Goal: Task Accomplishment & Management: Complete application form

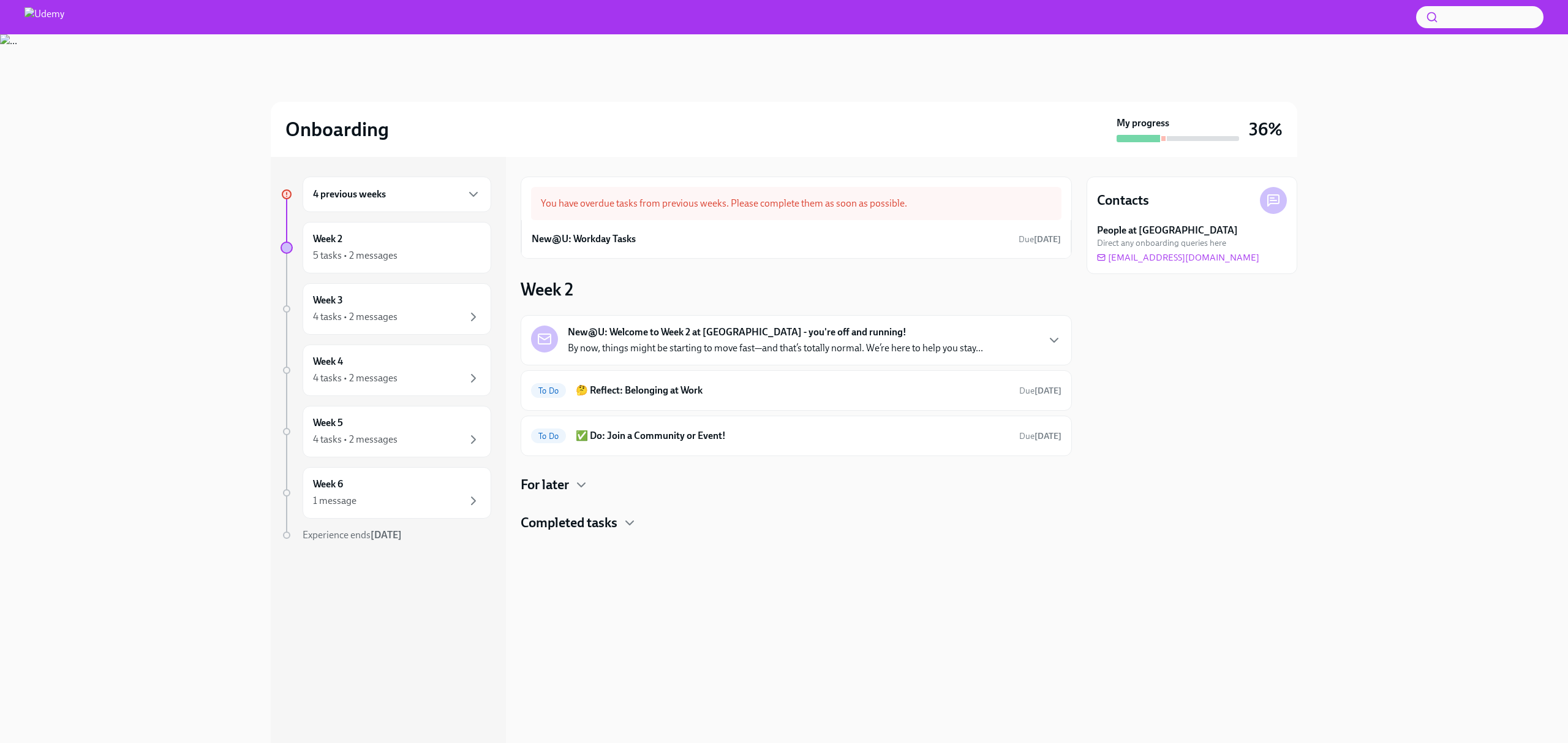
click at [391, 187] on div "4 previous weeks" at bounding box center [397, 194] width 168 height 15
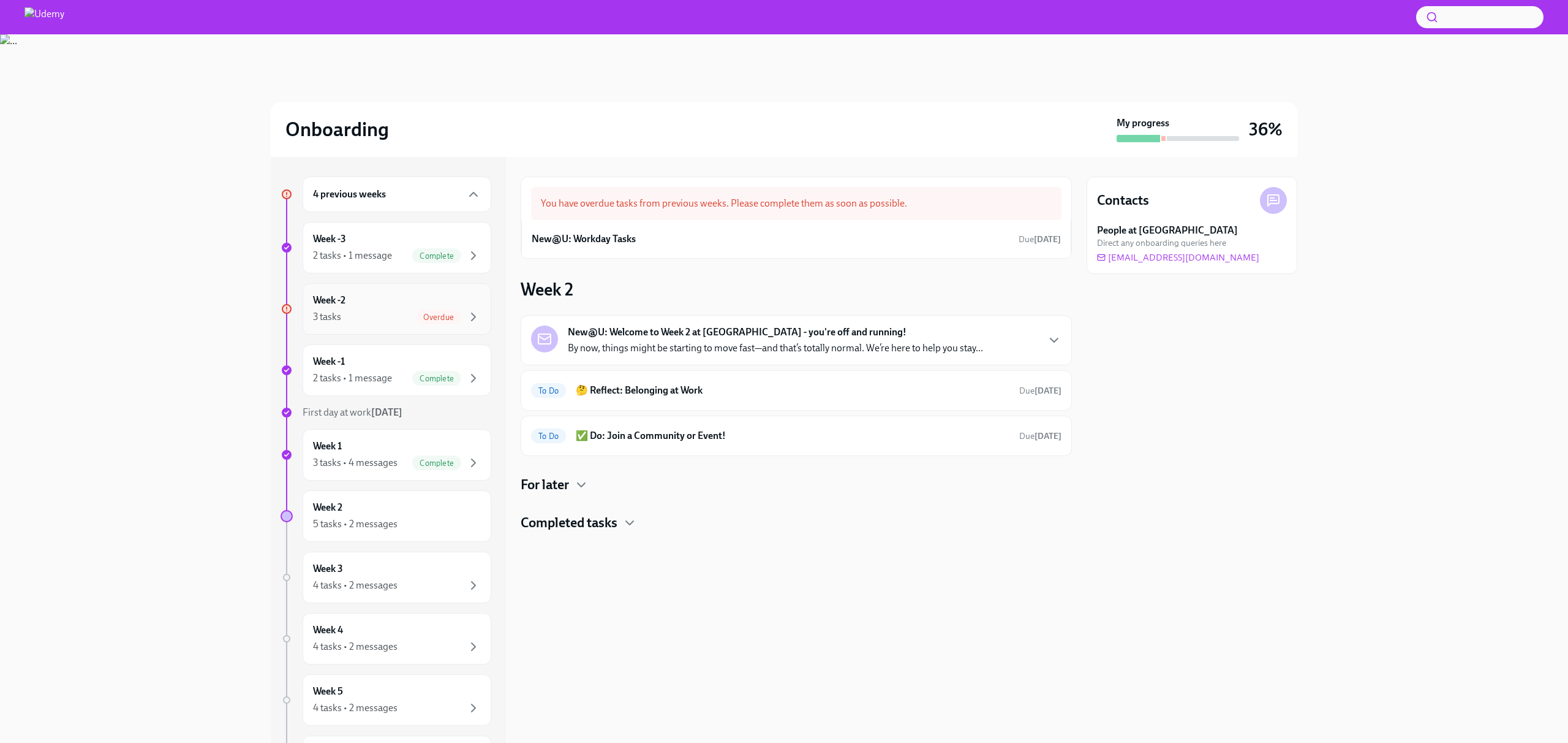
click at [389, 311] on div "3 tasks Overdue" at bounding box center [397, 317] width 168 height 15
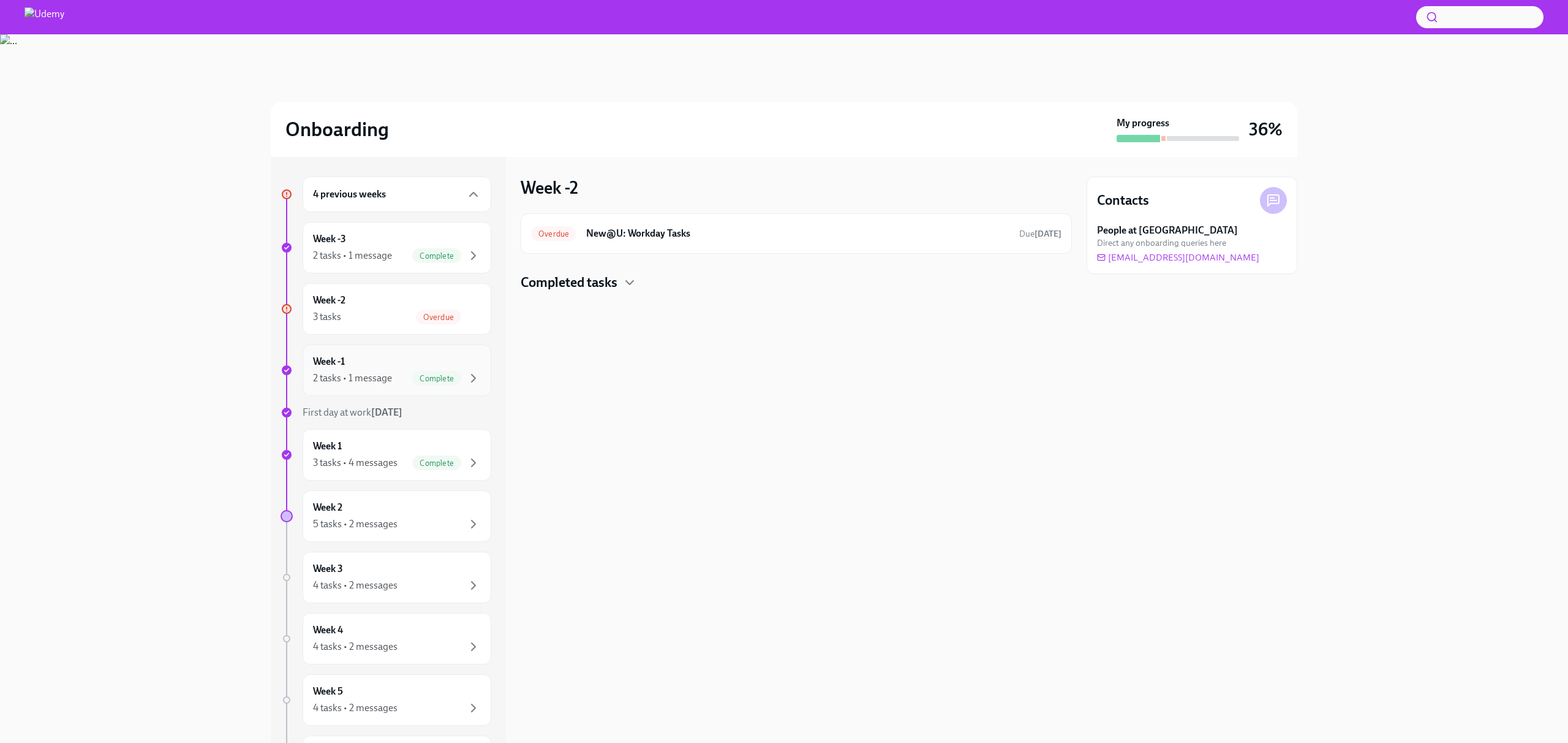
click at [406, 364] on div "Week -1 2 tasks • 1 message Complete" at bounding box center [397, 370] width 168 height 31
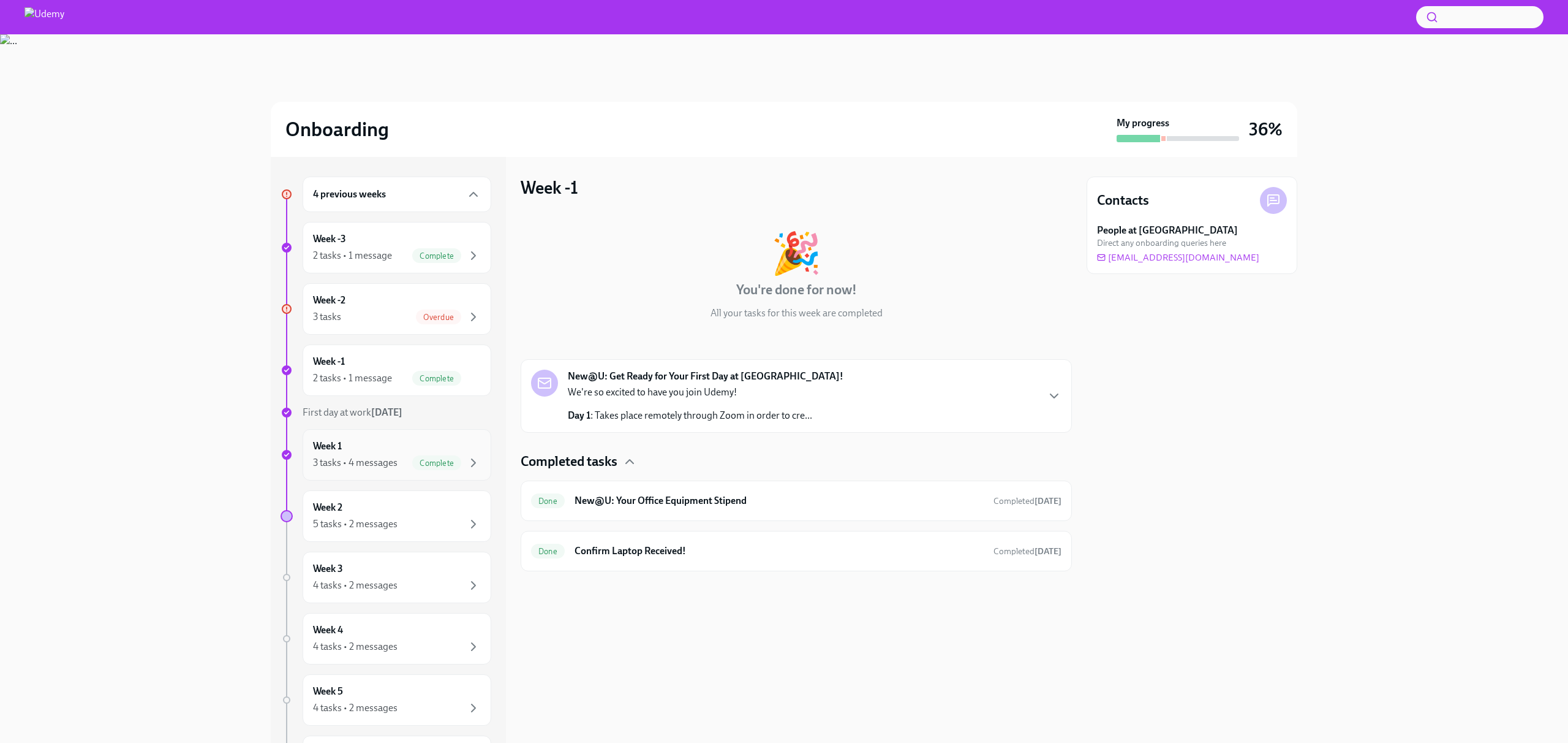
click at [406, 459] on div "3 tasks • 4 messages Complete" at bounding box center [397, 462] width 168 height 15
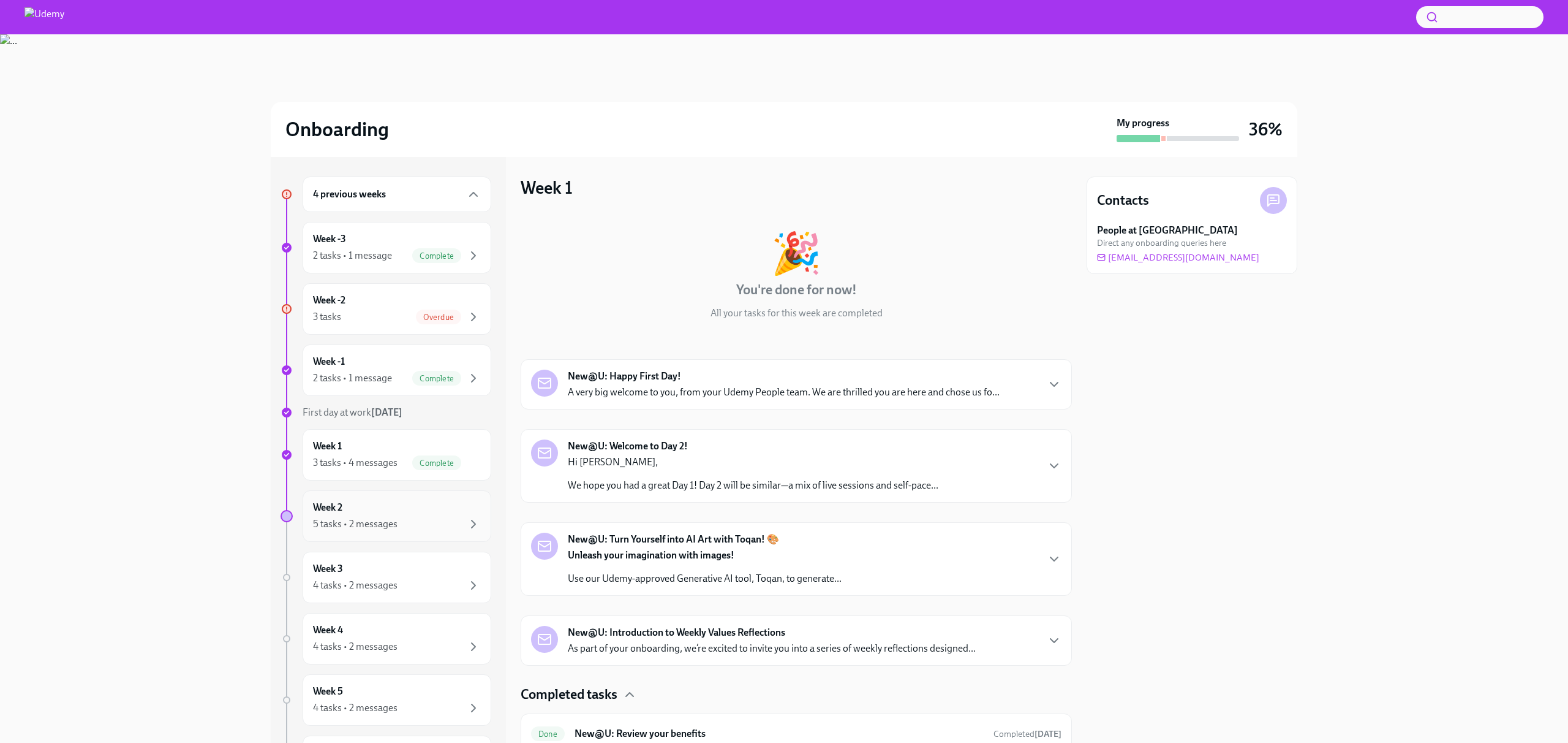
click at [406, 531] on div "5 tasks • 2 messages" at bounding box center [397, 524] width 168 height 15
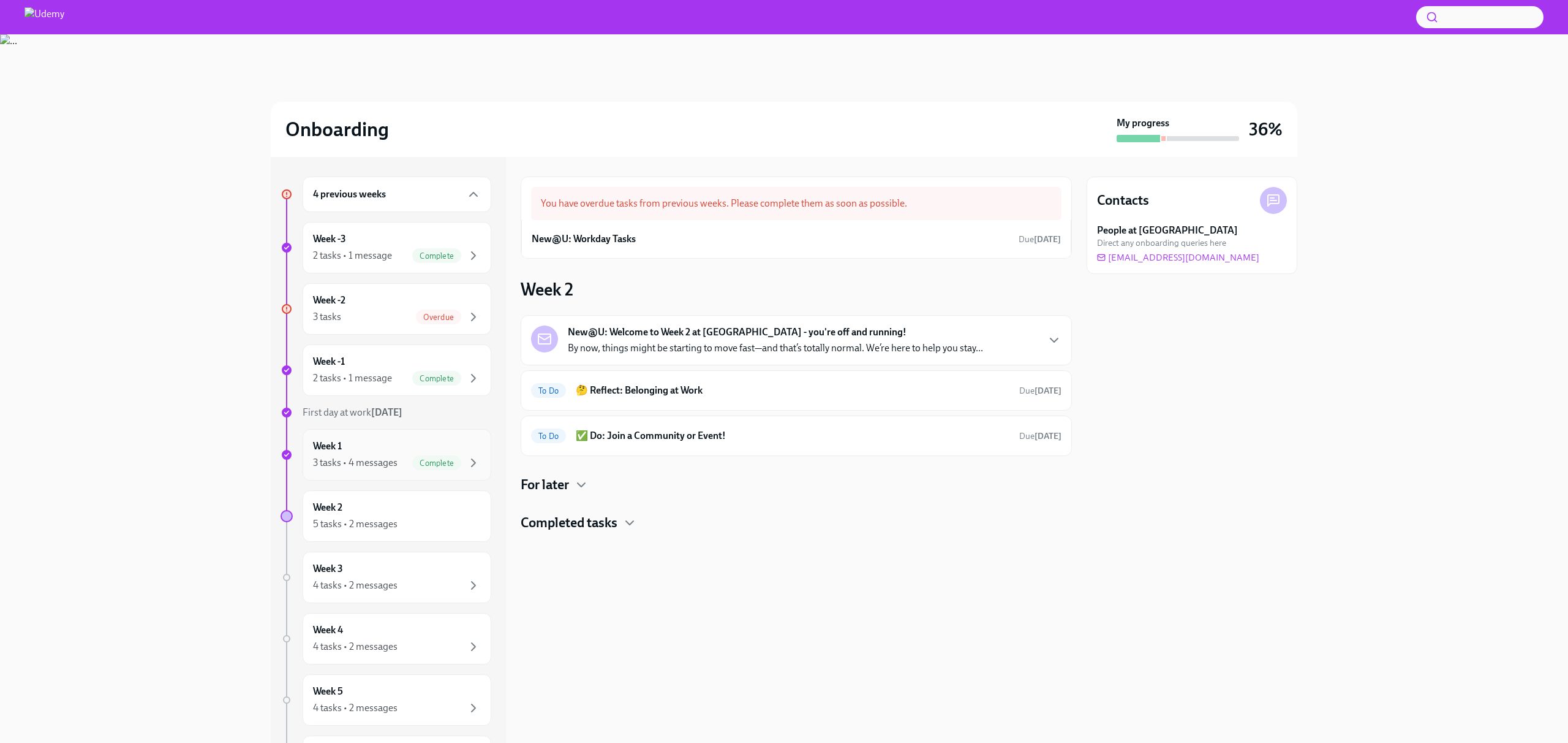
click at [419, 457] on div "Complete" at bounding box center [437, 462] width 49 height 15
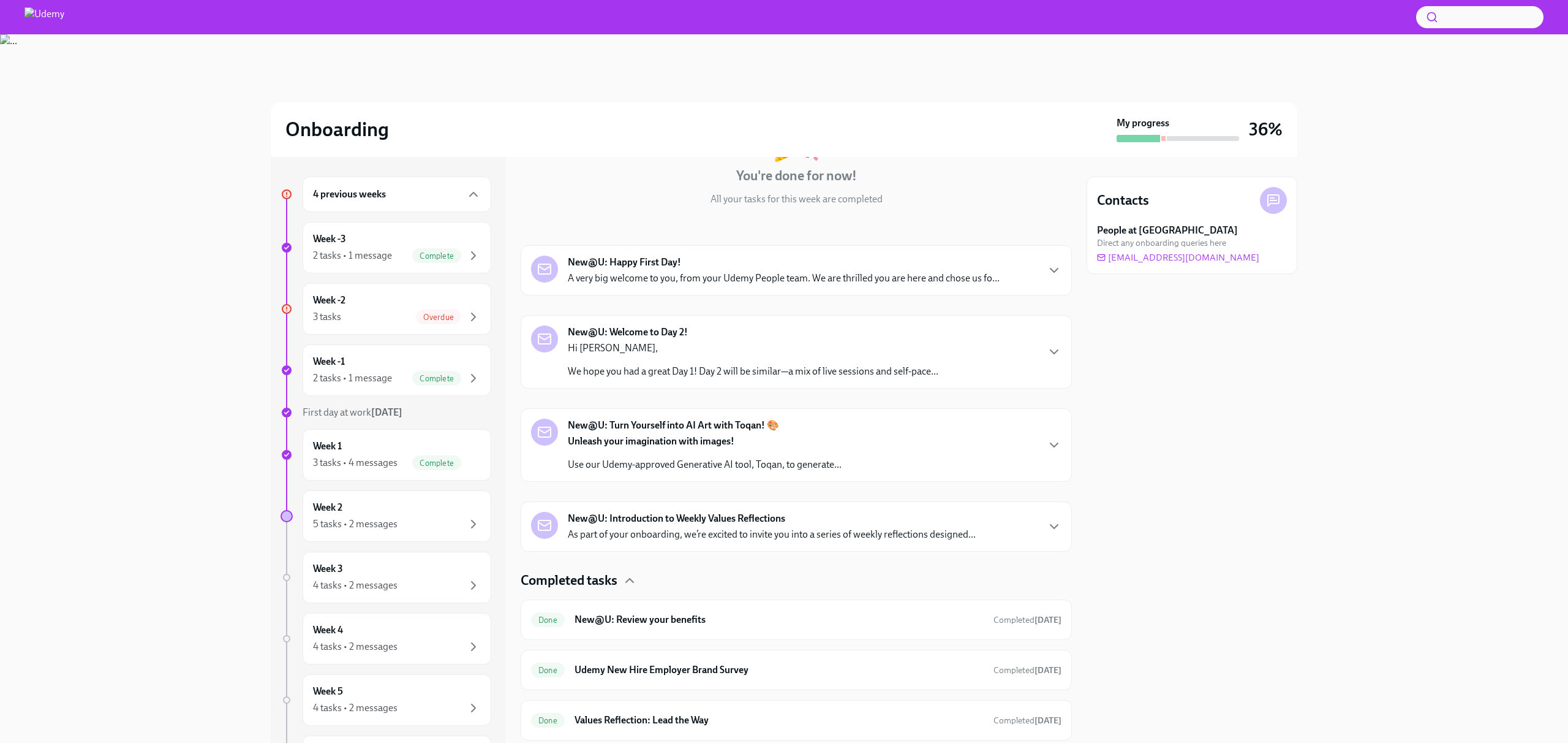
scroll to position [151, 0]
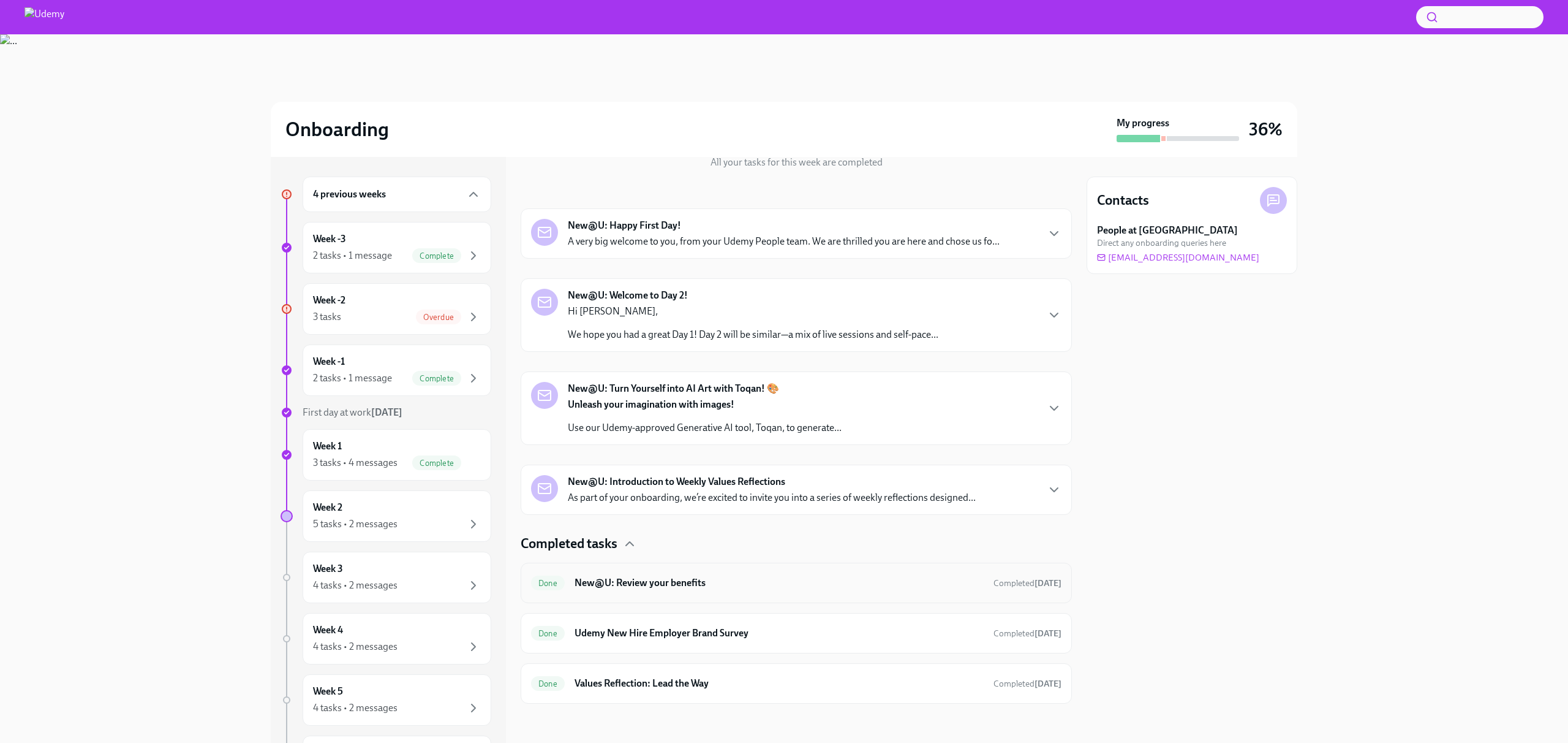
click at [636, 577] on h6 "New@U: Review your benefits" at bounding box center [780, 582] width 409 height 13
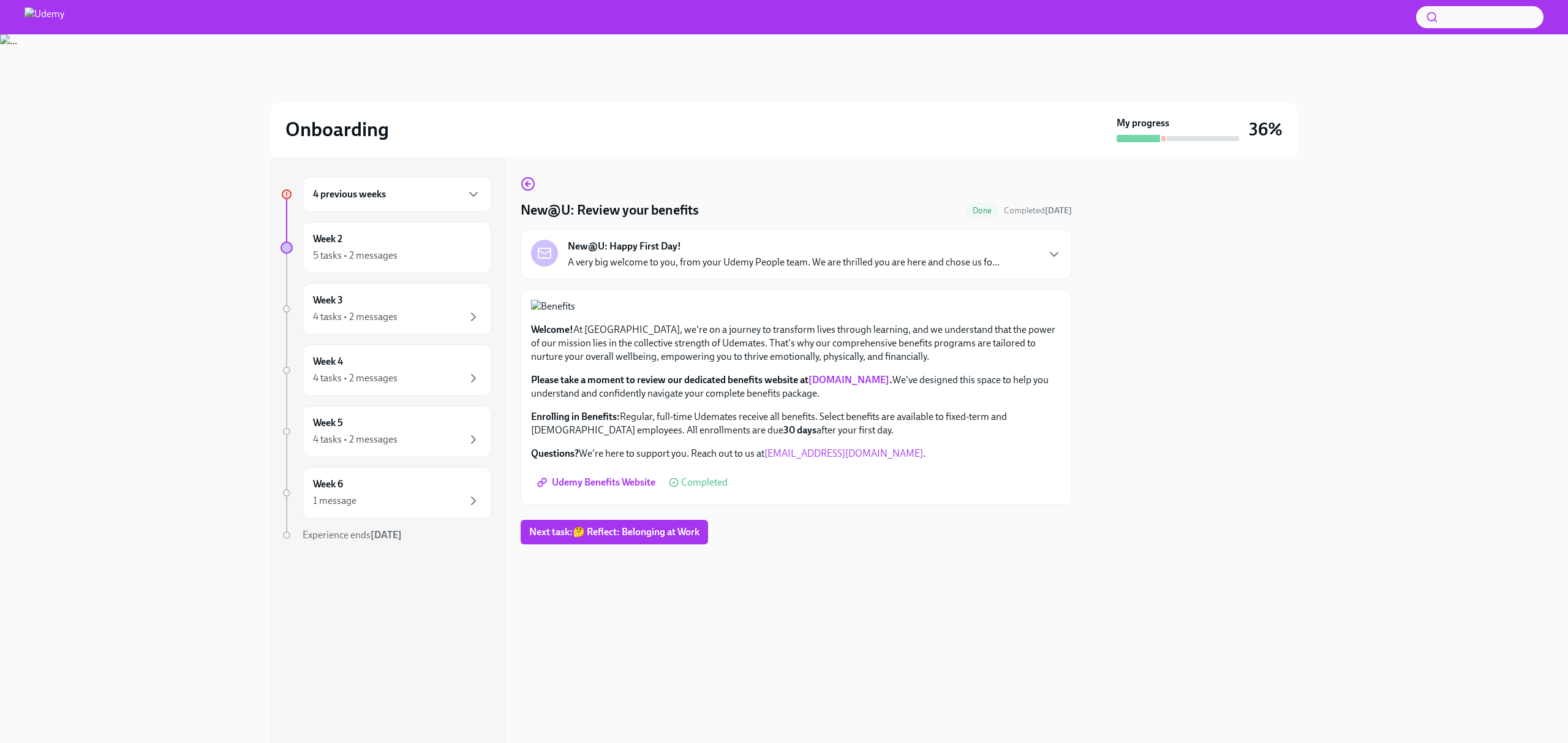
scroll to position [126, 0]
click at [848, 385] on link "[DOMAIN_NAME]" at bounding box center [849, 380] width 81 height 12
click at [602, 488] on span "Udemy Benefits Website" at bounding box center [597, 482] width 116 height 13
click at [374, 243] on div "Week 2 5 tasks • 2 messages" at bounding box center [397, 247] width 168 height 31
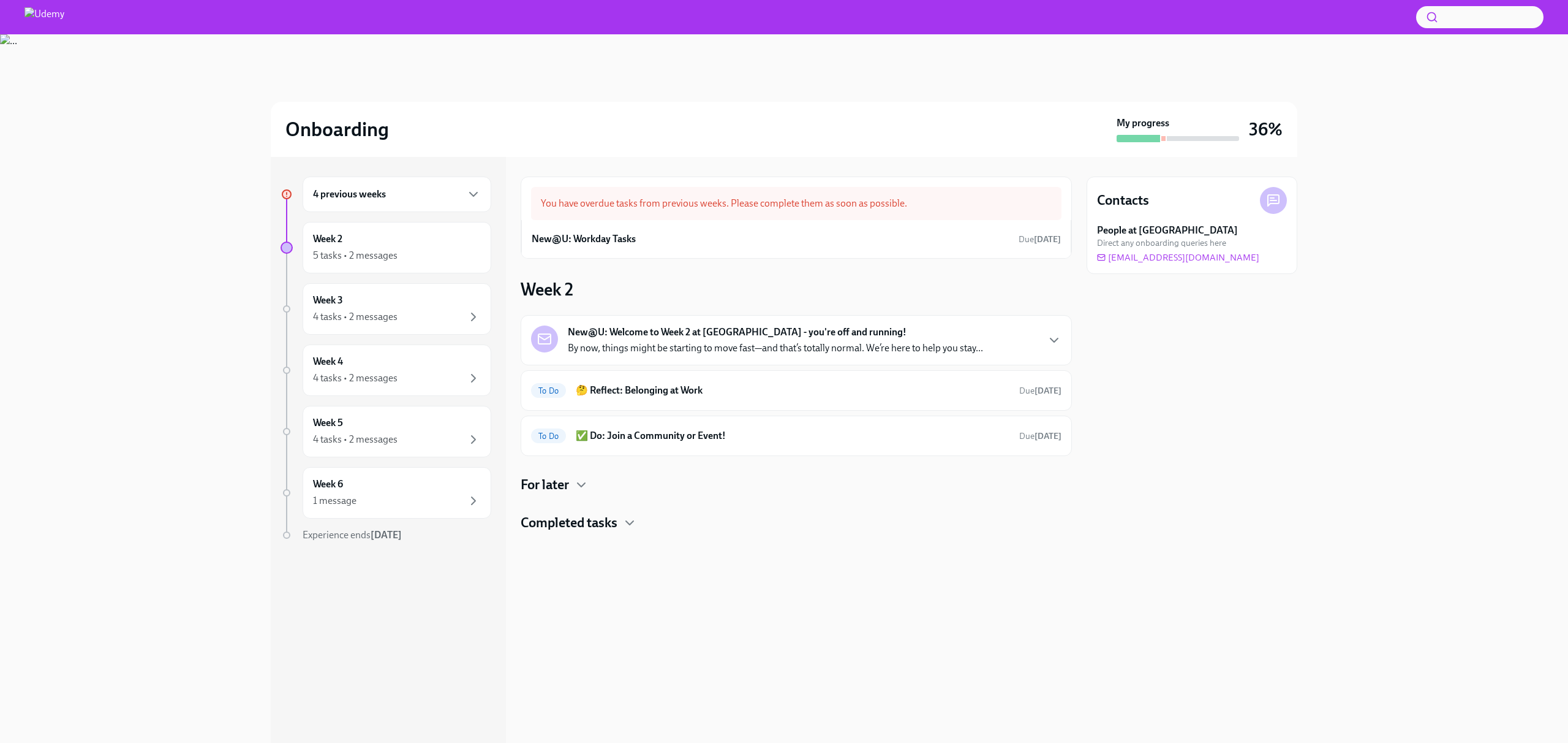
click at [641, 337] on strong "New@U: Welcome to Week 2 at [GEOGRAPHIC_DATA] - you're off and running!" at bounding box center [737, 332] width 339 height 13
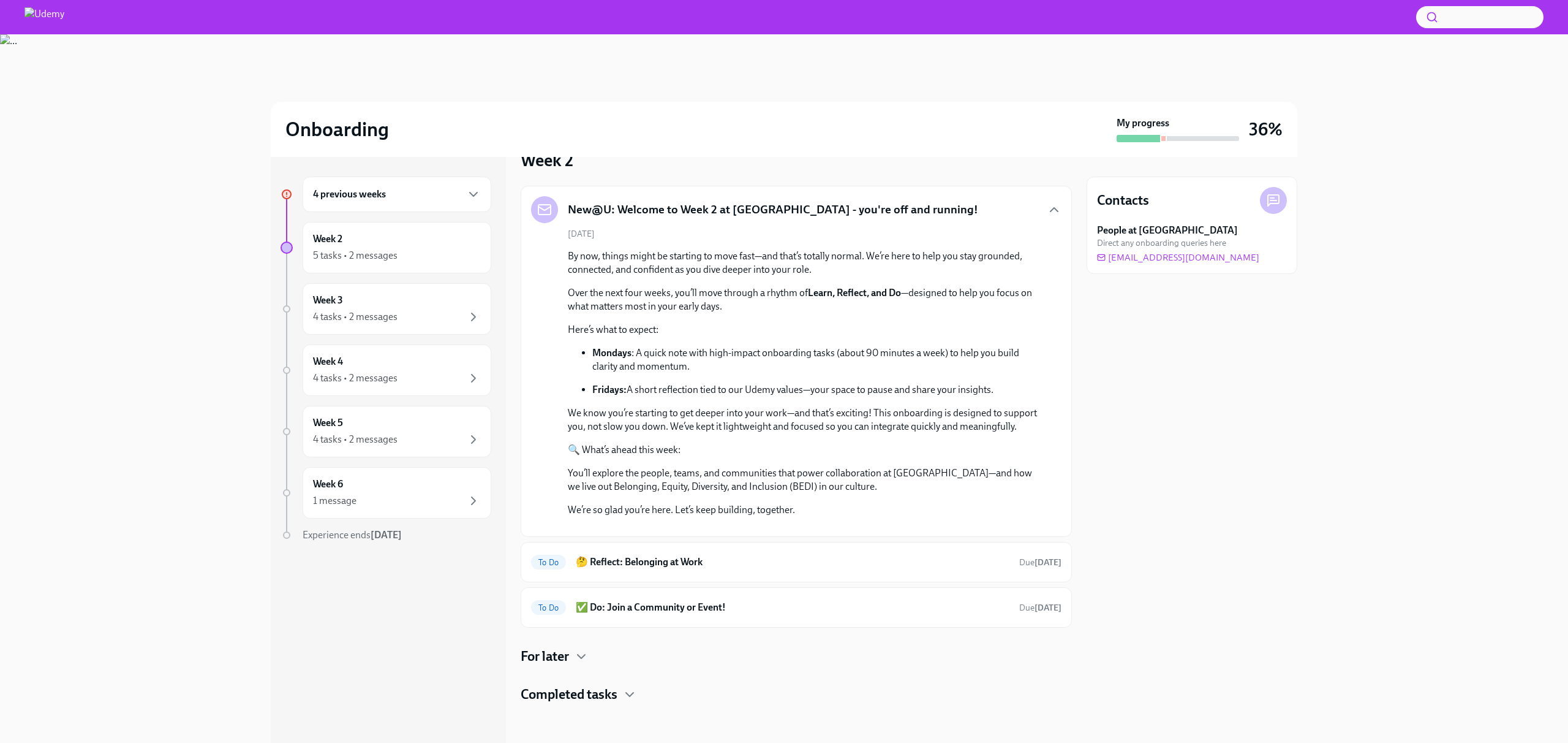
scroll to position [318, 0]
click at [640, 558] on h6 "🤔 Reflect: Belonging at Work" at bounding box center [792, 562] width 434 height 13
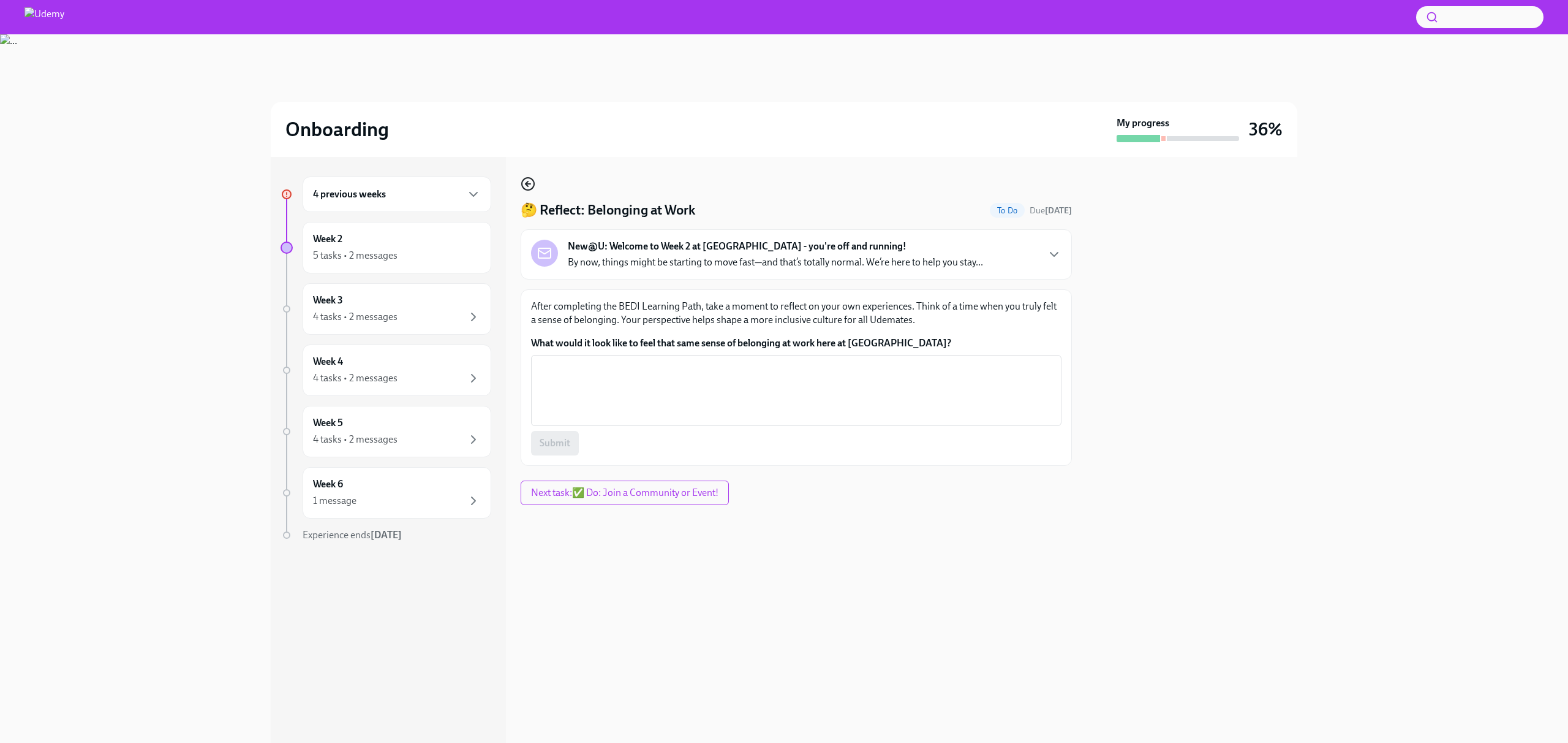
click at [526, 188] on icon "button" at bounding box center [528, 184] width 15 height 15
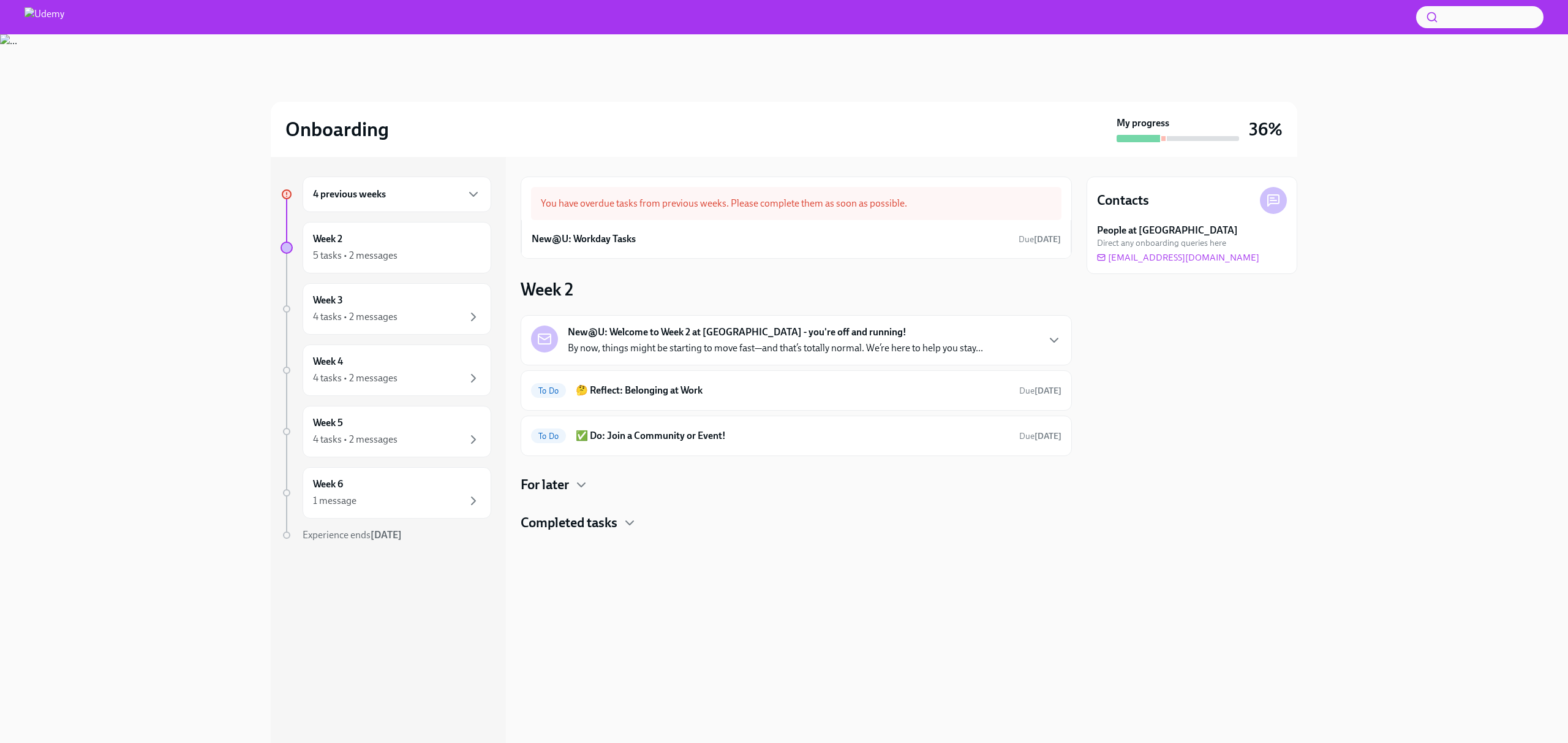
click at [635, 345] on p "By now, things might be starting to move fast—and that’s totally normal. We’re …" at bounding box center [775, 348] width 415 height 13
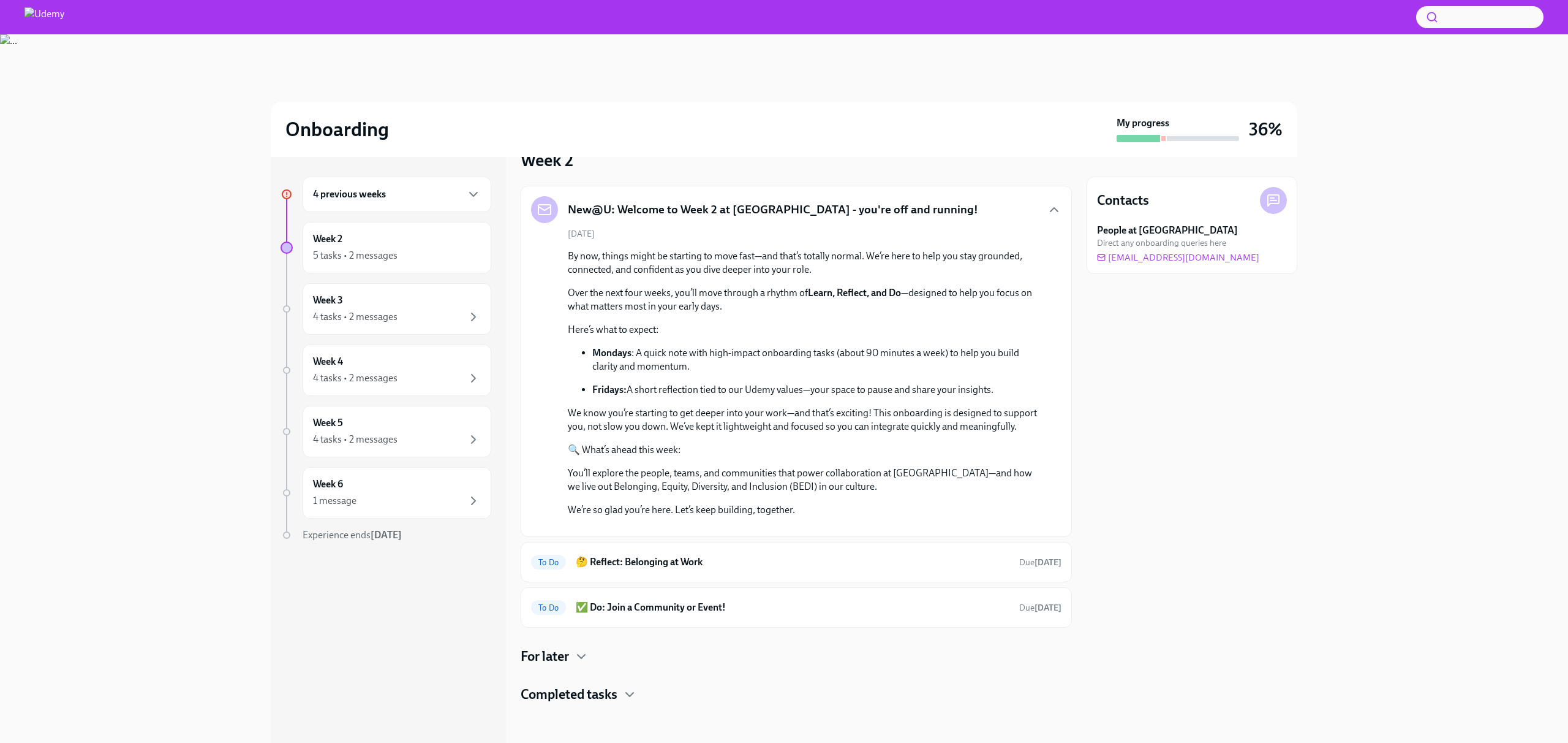
scroll to position [318, 0]
click at [554, 652] on h4 "For later" at bounding box center [545, 656] width 49 height 18
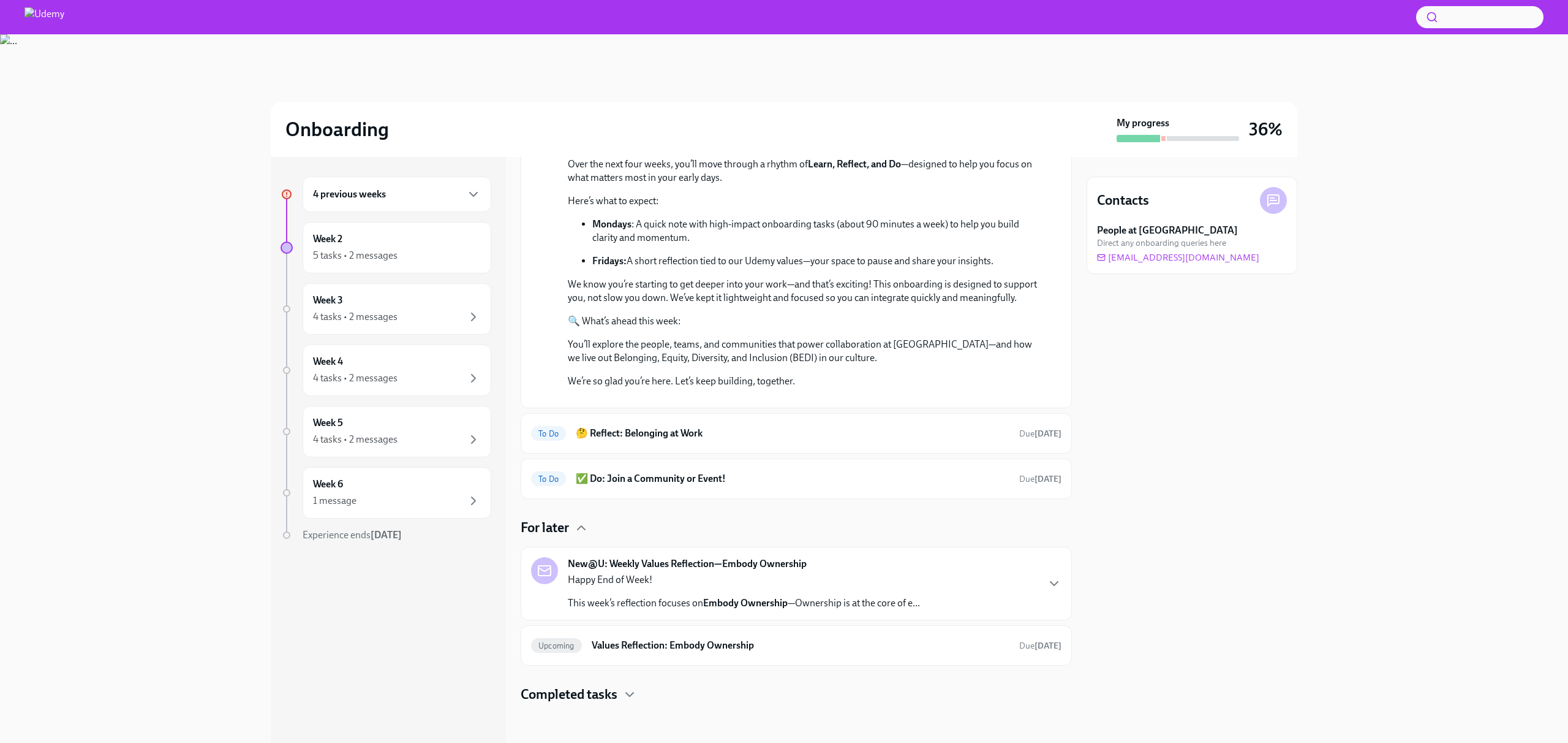
scroll to position [447, 0]
click at [562, 531] on h4 "For later" at bounding box center [545, 527] width 49 height 18
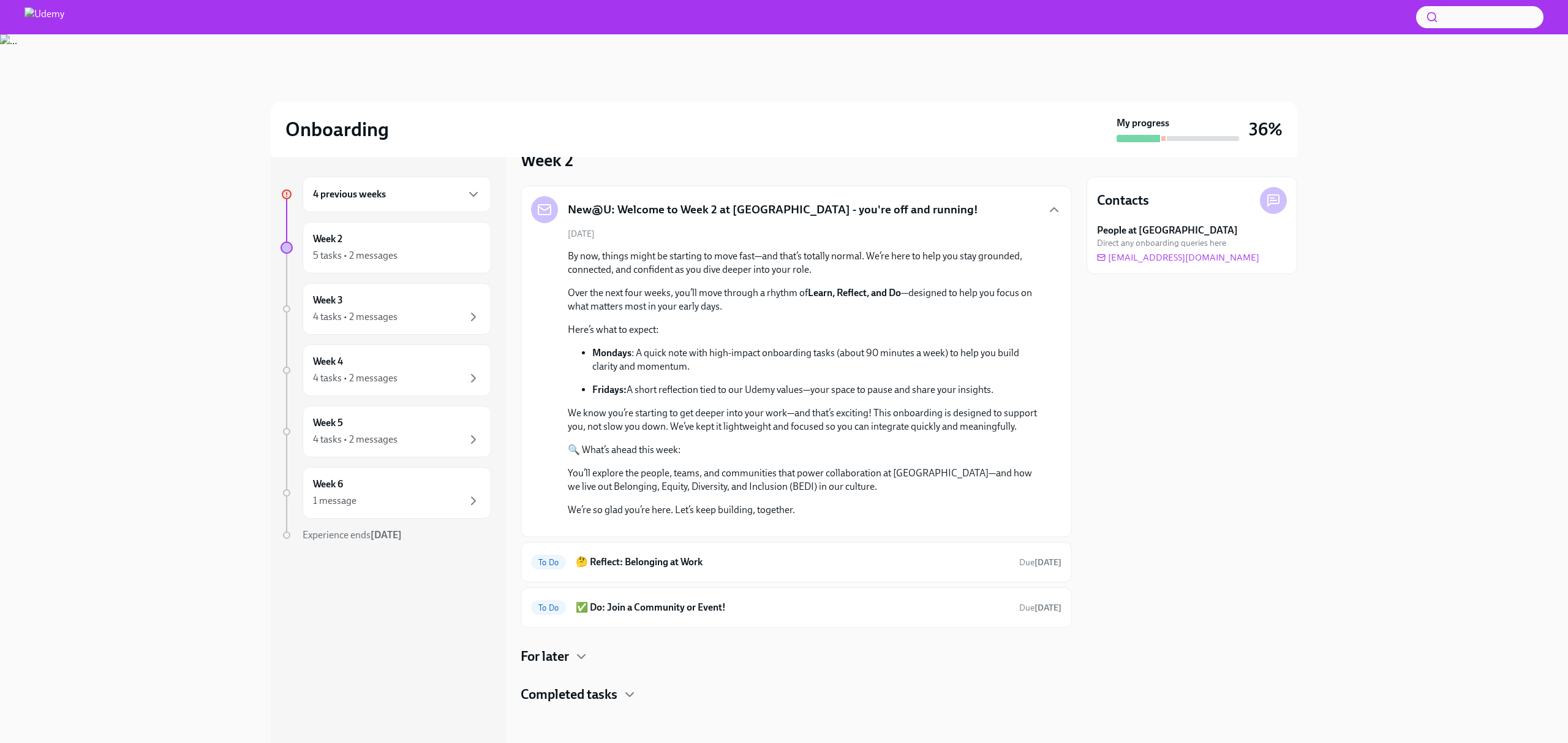
click at [597, 703] on div at bounding box center [796, 722] width 551 height 39
click at [603, 689] on h4 "Completed tasks" at bounding box center [568, 694] width 96 height 18
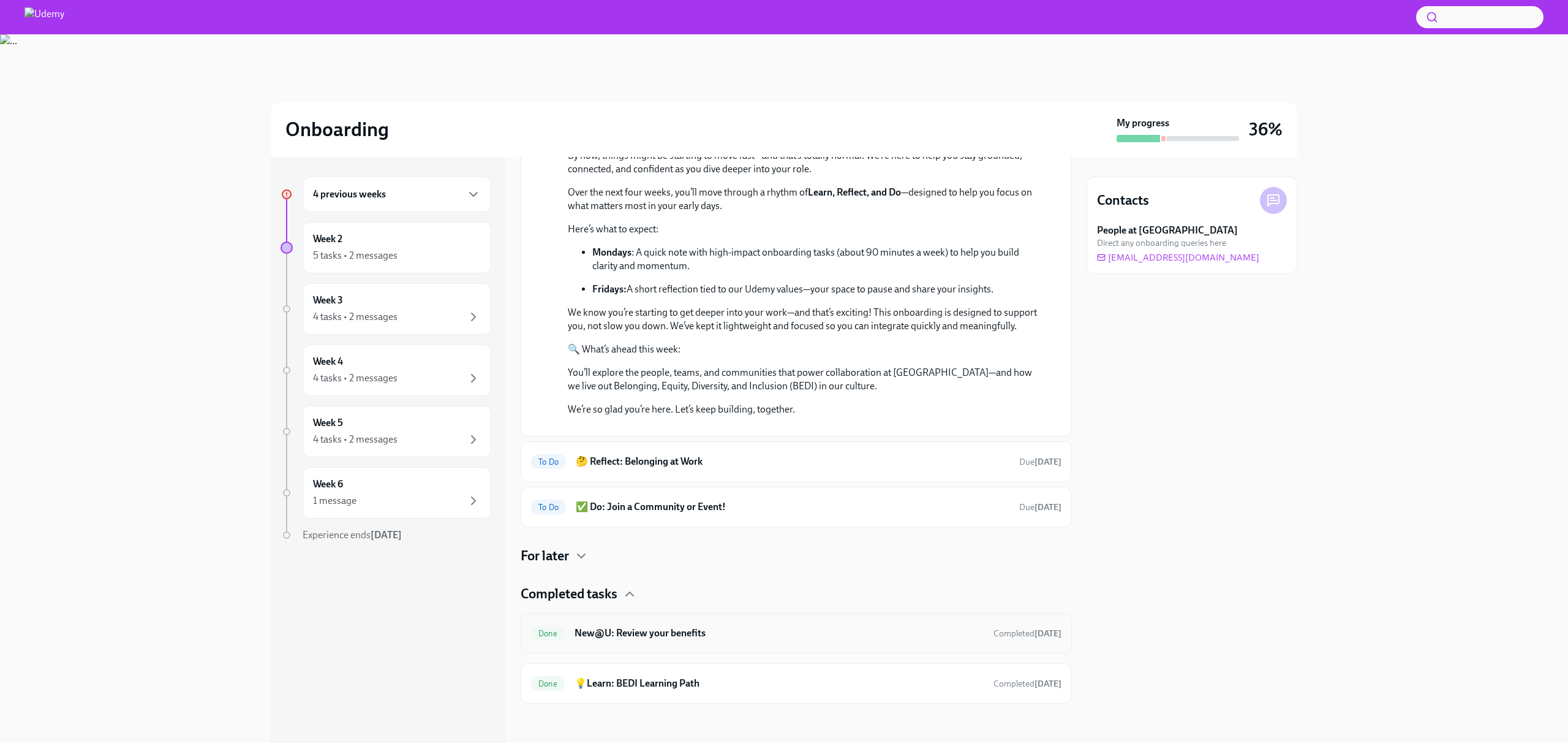
click at [644, 626] on h6 "New@U: Review your benefits" at bounding box center [780, 633] width 409 height 13
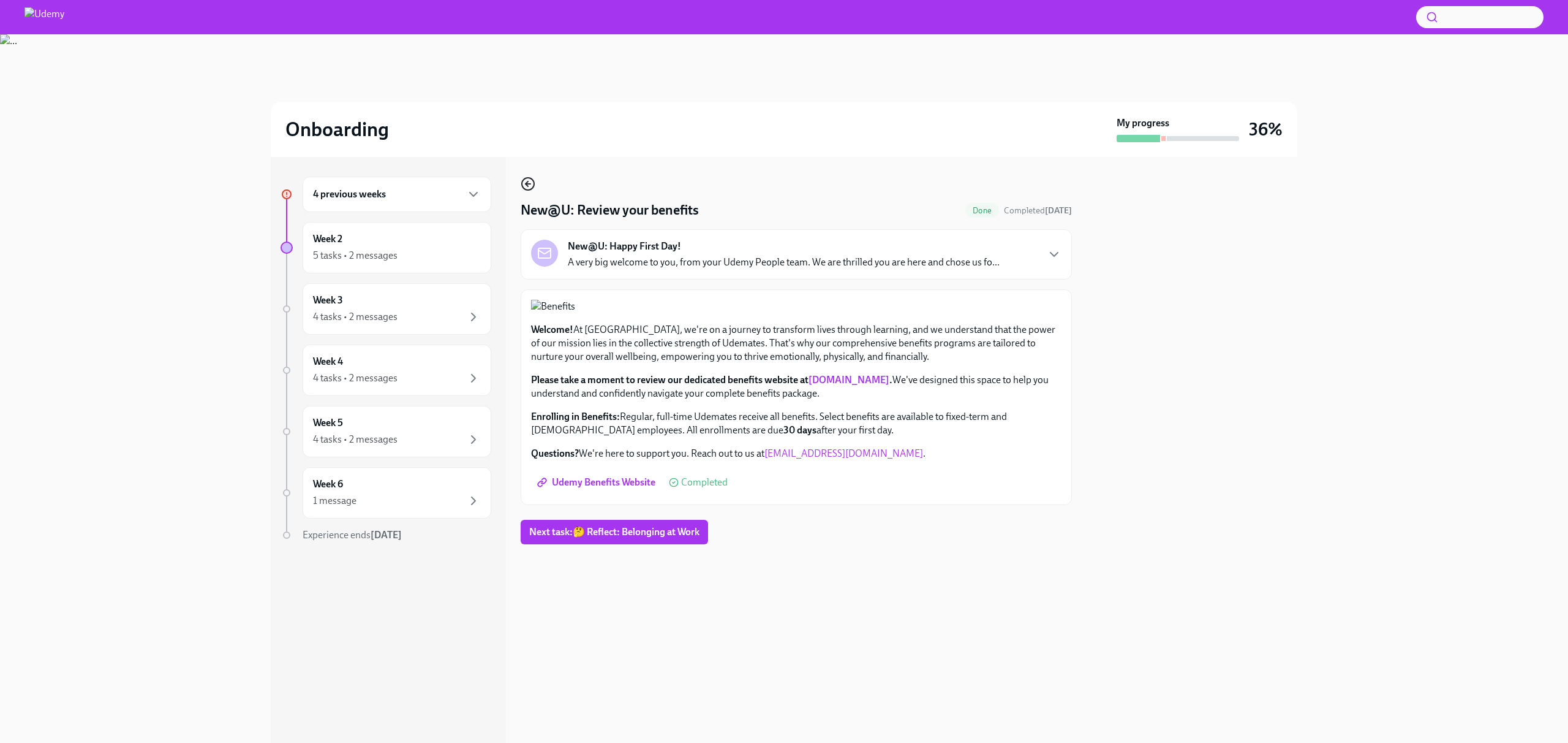
click at [527, 177] on circle "button" at bounding box center [528, 183] width 13 height 13
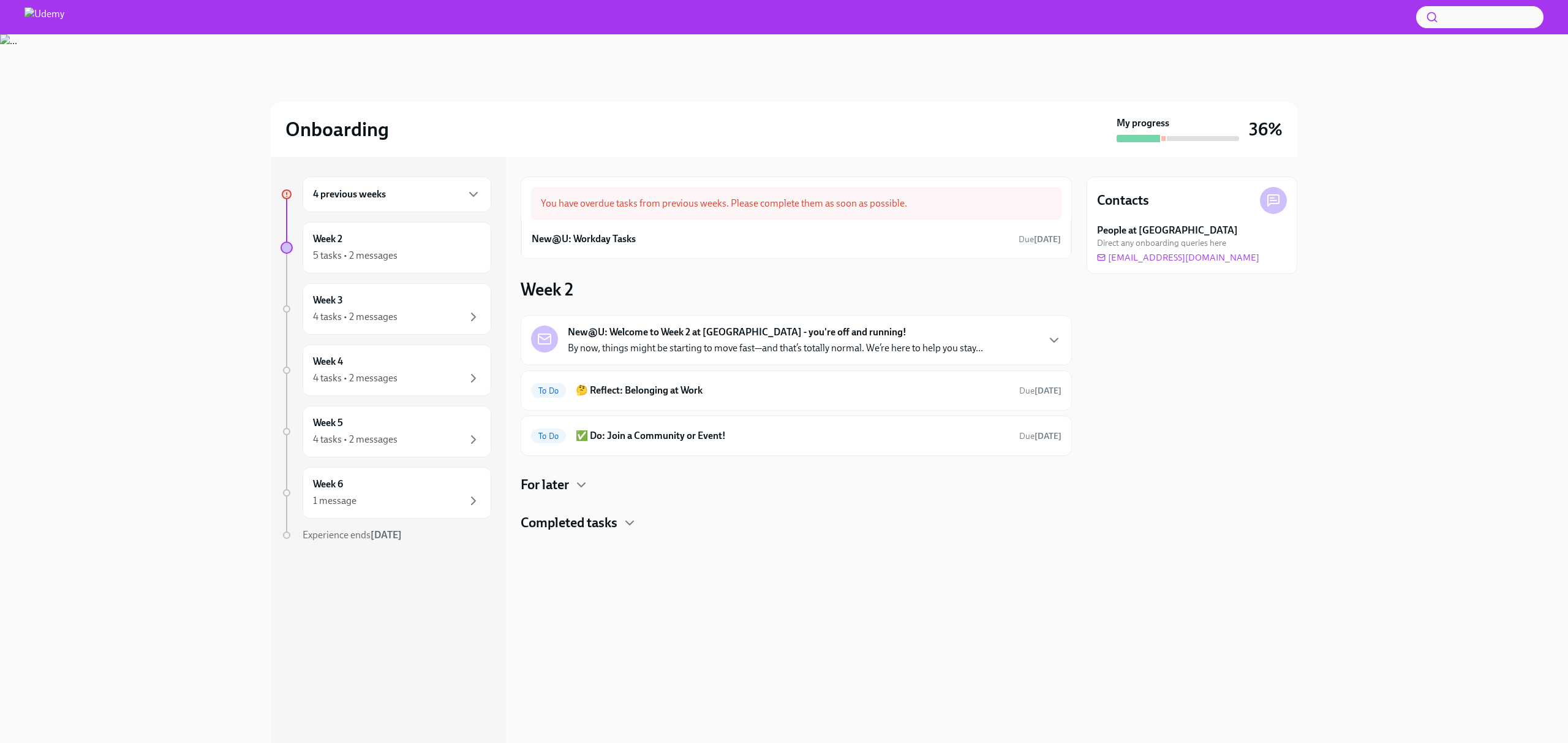
click at [576, 524] on h4 "Completed tasks" at bounding box center [568, 522] width 96 height 18
click at [675, 616] on h6 "💡Learn: BEDI Learning Path" at bounding box center [780, 612] width 409 height 13
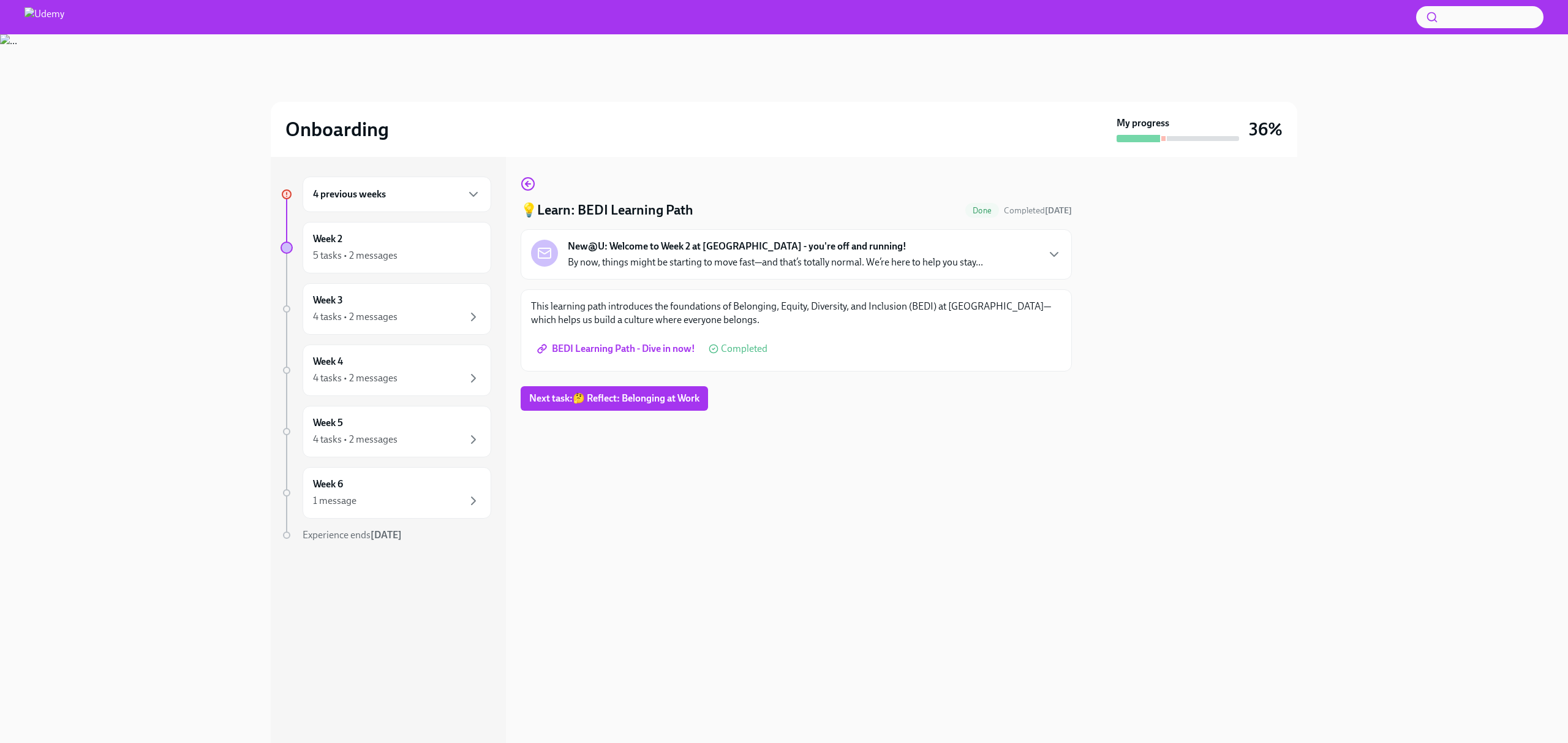
click at [652, 348] on span "BEDI Learning Path - Dive in now!" at bounding box center [617, 348] width 155 height 13
click at [527, 181] on icon "button" at bounding box center [526, 183] width 2 height 5
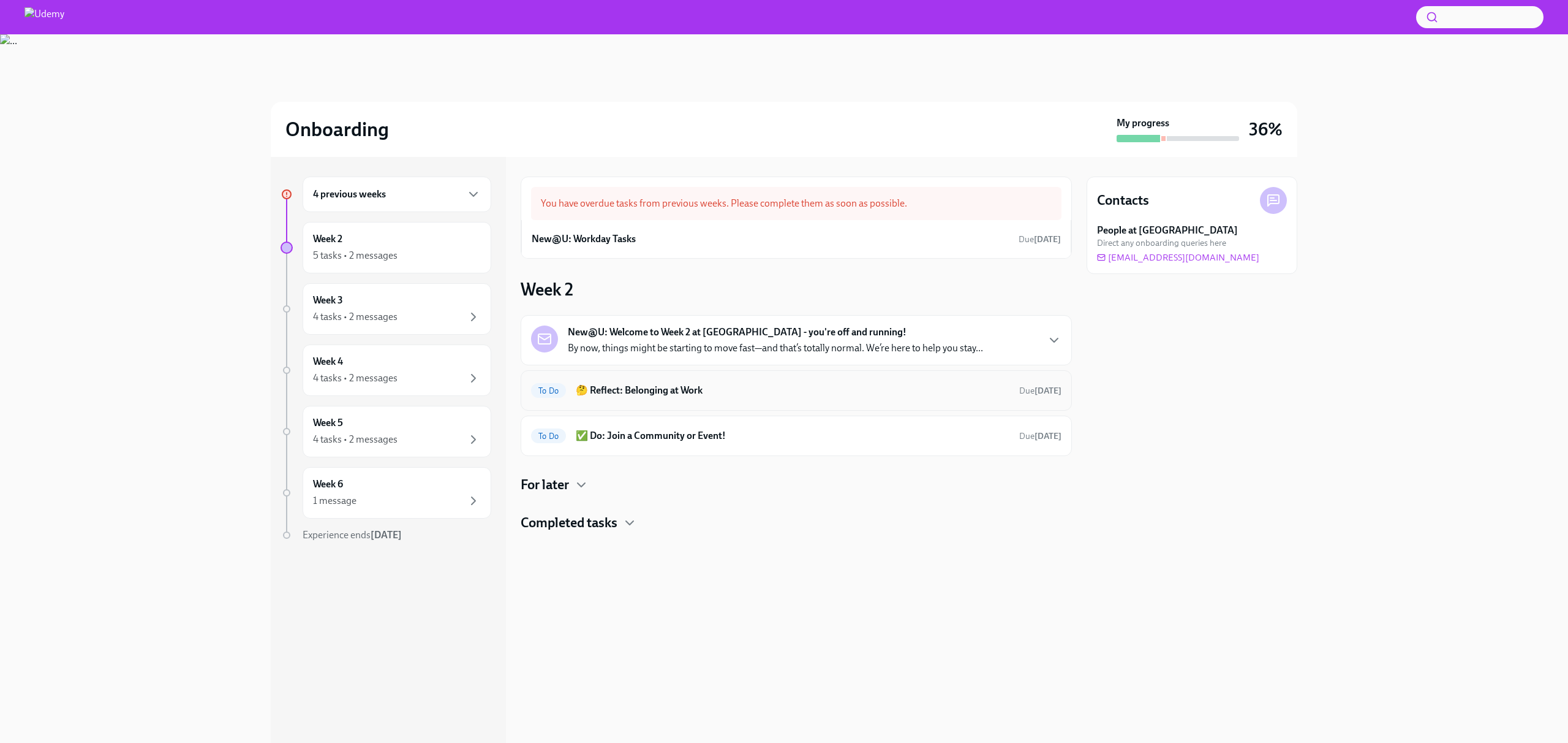
click at [651, 390] on h6 "🤔 Reflect: Belonging at Work" at bounding box center [792, 390] width 434 height 13
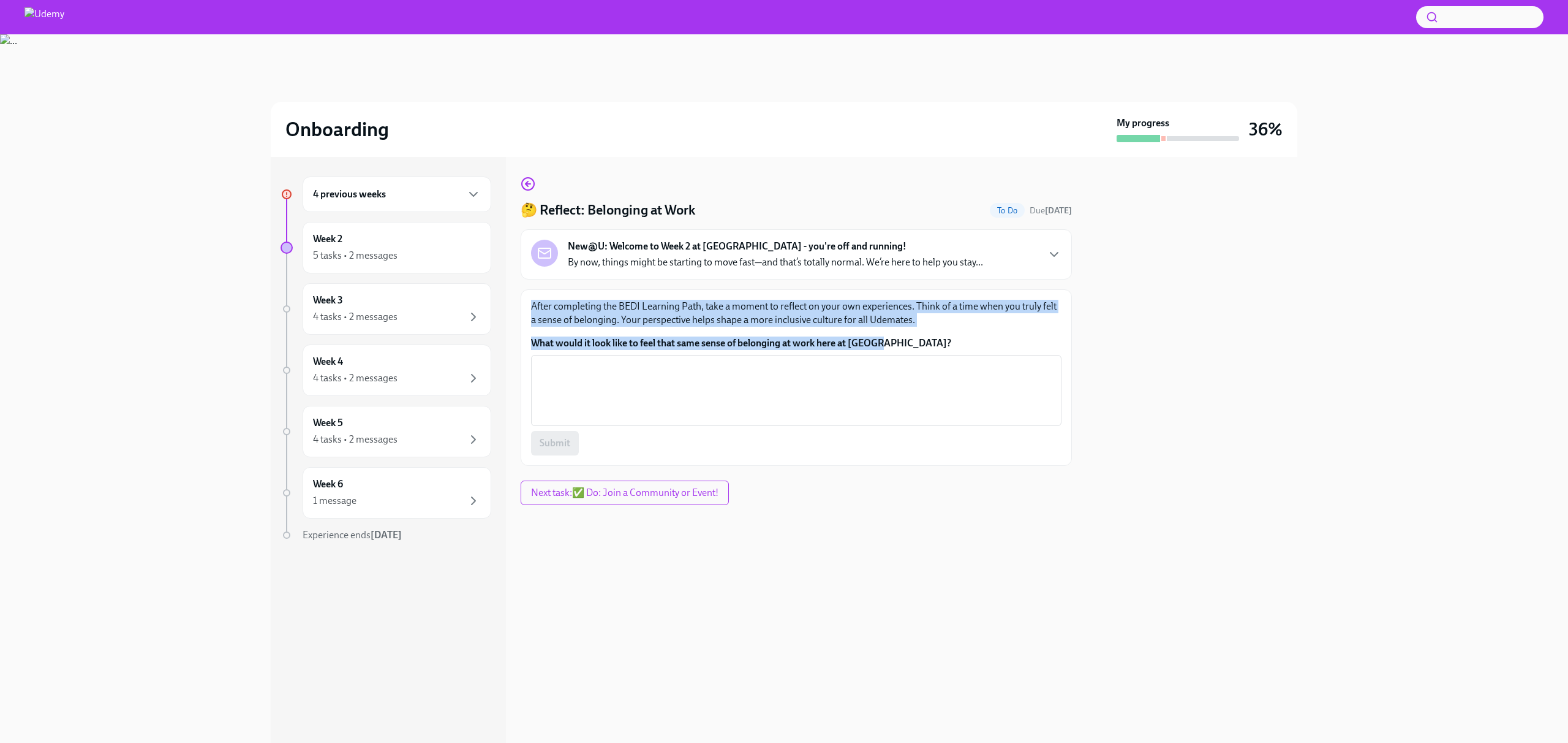
drag, startPoint x: 887, startPoint y: 339, endPoint x: 523, endPoint y: 302, distance: 365.9
click at [523, 302] on div "After completing the BEDI Learning Path, take a moment to reflect on your own e…" at bounding box center [796, 378] width 551 height 177
copy div "After completing the BEDI Learning Path, take a moment to reflect on your own e…"
click at [529, 183] on icon "button" at bounding box center [528, 184] width 15 height 15
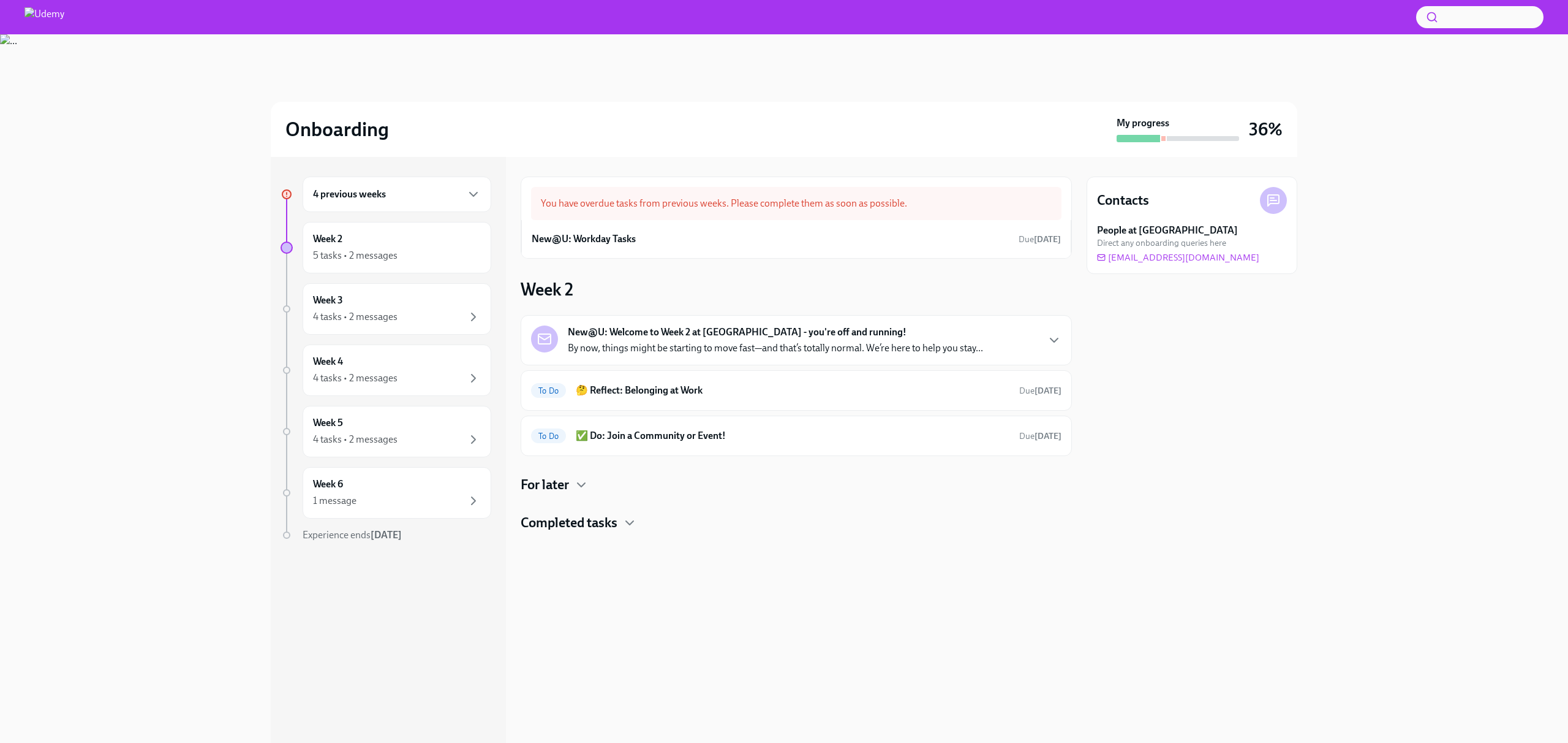
click at [565, 527] on h4 "Completed tasks" at bounding box center [568, 522] width 96 height 18
click at [615, 602] on div "Done 💡Learn: BEDI Learning Path Completed [DATE]" at bounding box center [796, 612] width 551 height 41
click at [614, 608] on h6 "💡Learn: BEDI Learning Path" at bounding box center [780, 612] width 409 height 13
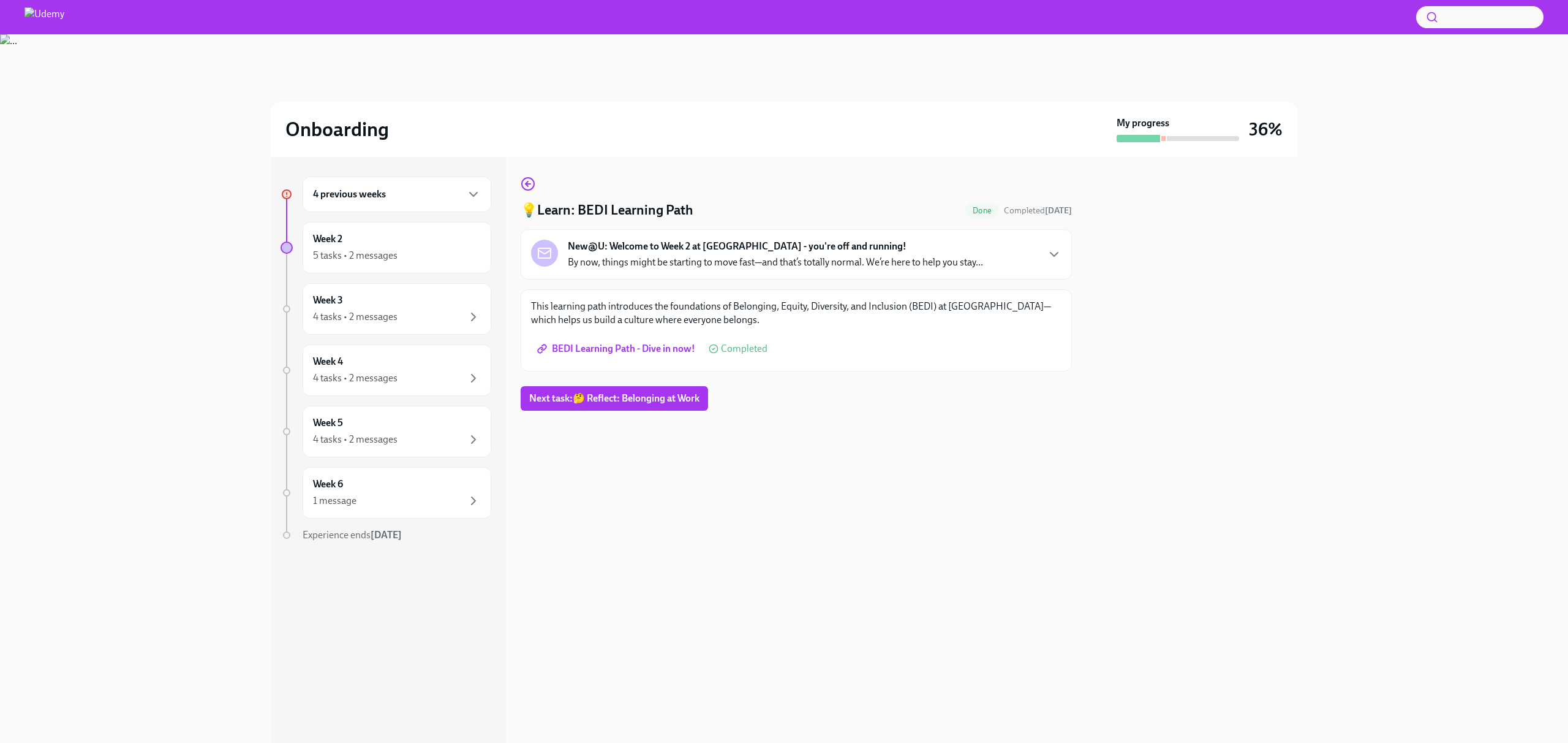
click at [644, 347] on span "BEDI Learning Path - Dive in now!" at bounding box center [617, 348] width 155 height 13
click at [591, 398] on span "Next task : 🤔 Reflect: Belonging at Work" at bounding box center [614, 398] width 170 height 13
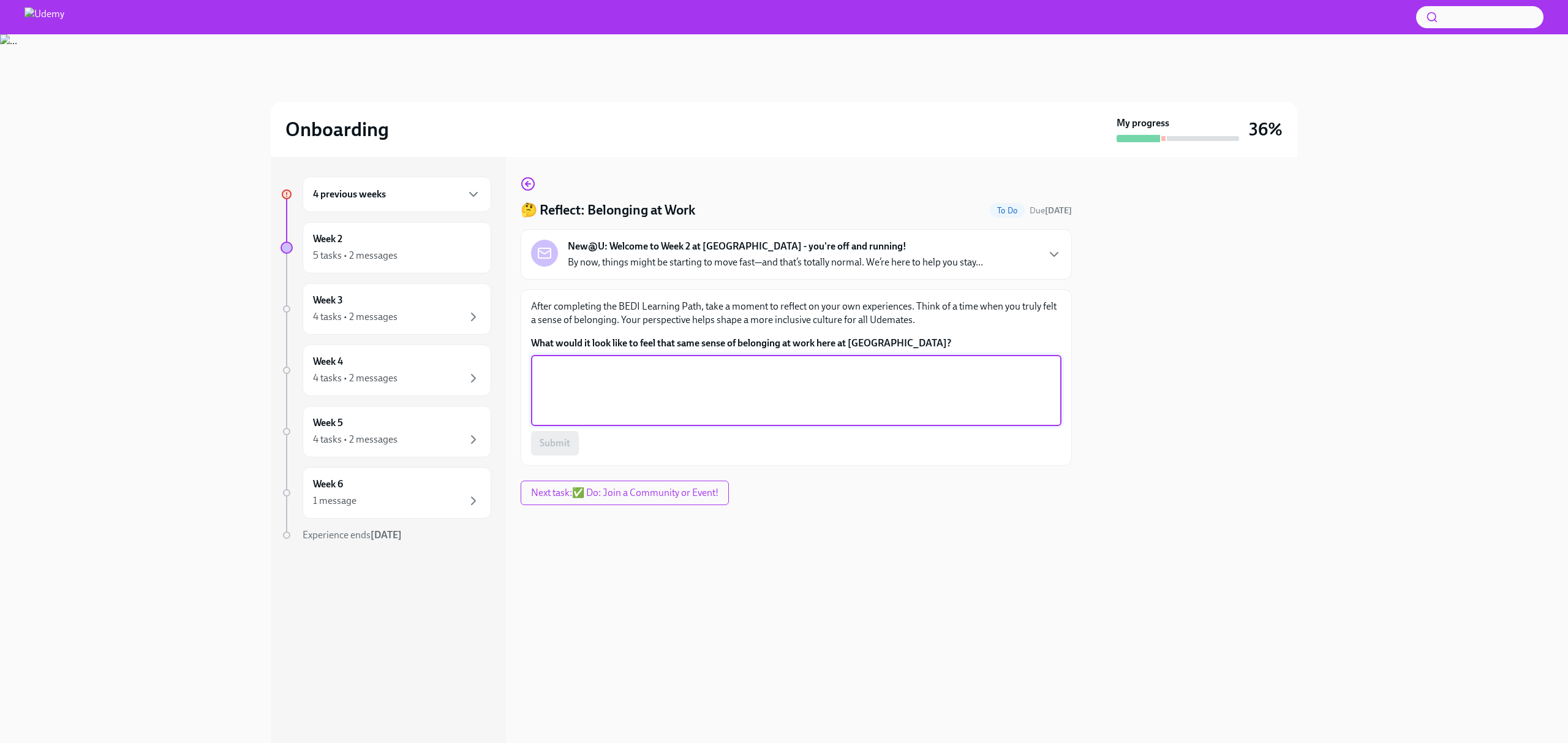
click at [617, 392] on textarea "What would it look like to feel that same sense of belonging at work here at [G…" at bounding box center [796, 390] width 516 height 59
paste textarea "A true sense of belonging at Udemy would mean feeling valued for my contributio…"
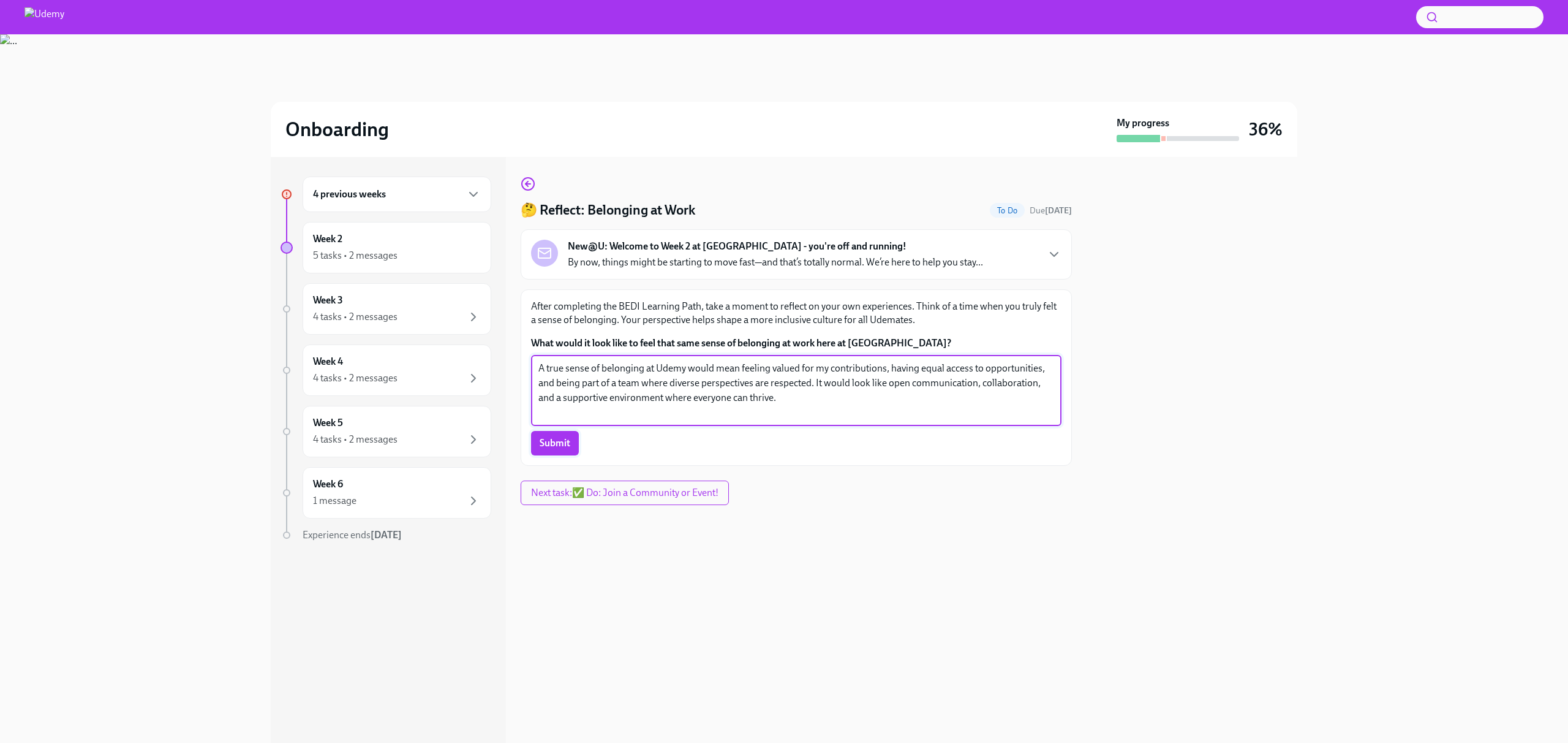
type textarea "A true sense of belonging at Udemy would mean feeling valued for my contributio…"
click at [567, 445] on span "Submit" at bounding box center [555, 443] width 31 height 13
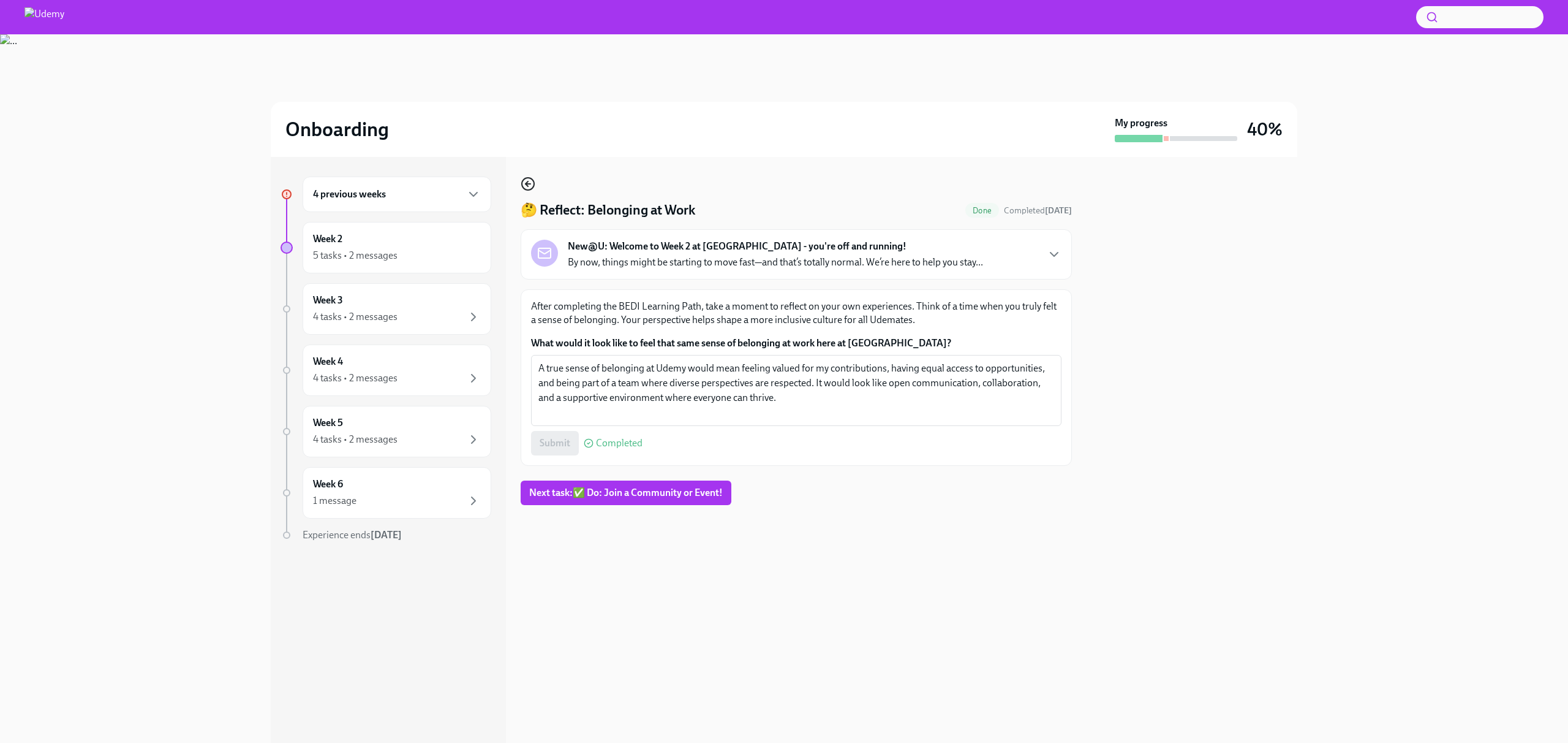
click at [531, 183] on icon "button" at bounding box center [528, 184] width 15 height 15
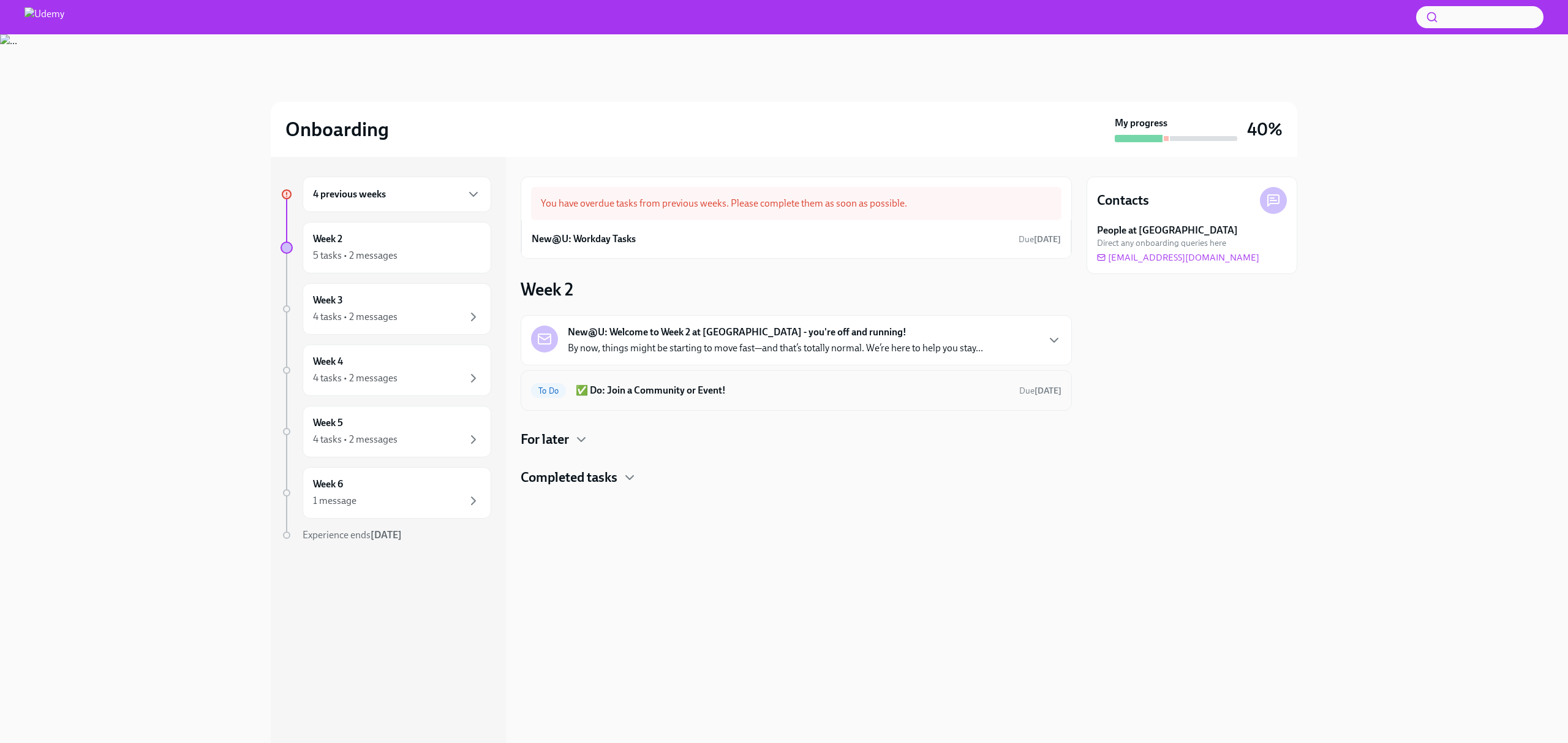
click at [640, 394] on h6 "✅ Do: Join a Community or Event!" at bounding box center [792, 390] width 434 height 13
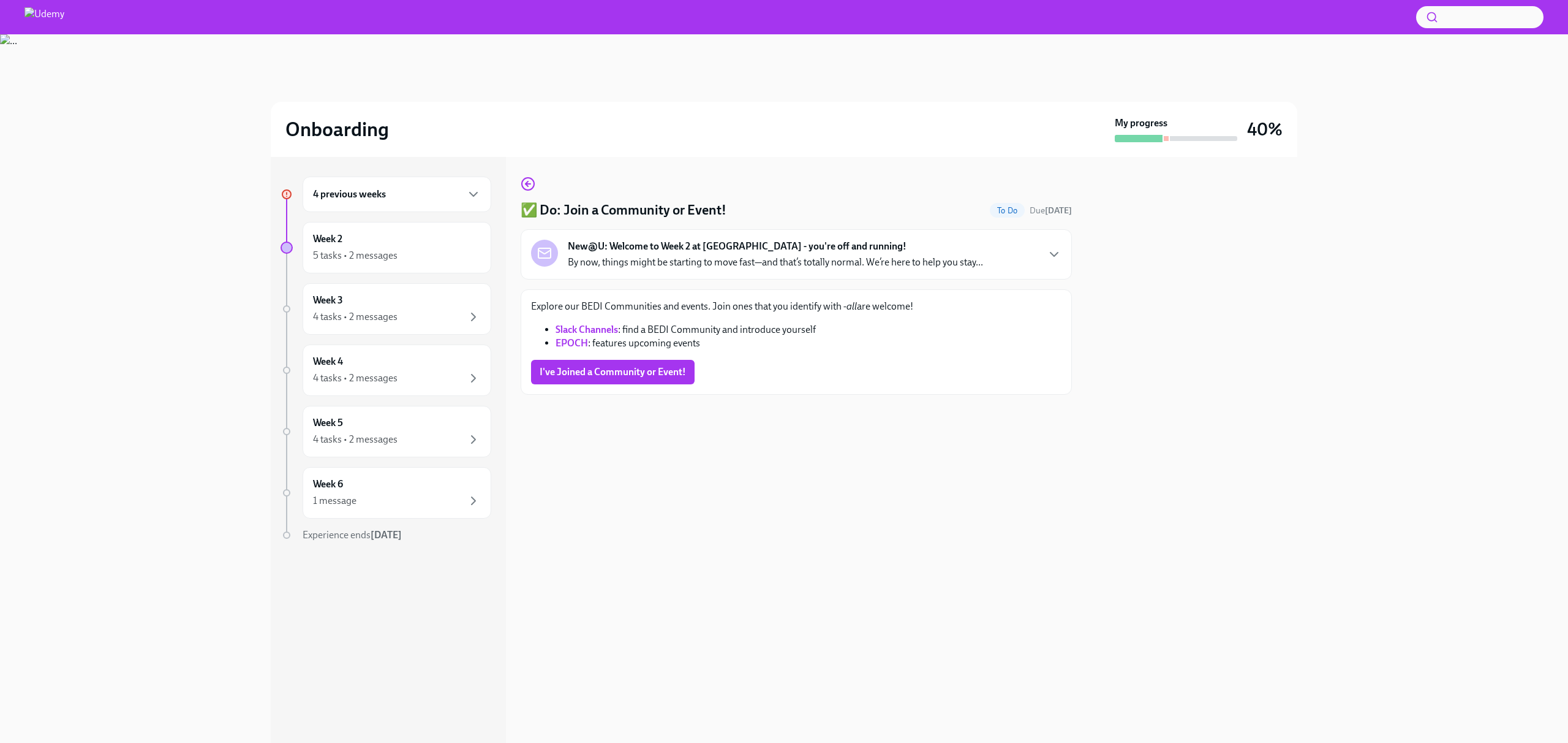
click at [640, 394] on div "Explore our BEDI Communities and events. Join ones that you identify with - all…" at bounding box center [796, 342] width 551 height 105
click at [640, 374] on span "I've Joined a Community or Event!" at bounding box center [612, 372] width 146 height 13
click at [529, 180] on icon "button" at bounding box center [528, 184] width 15 height 15
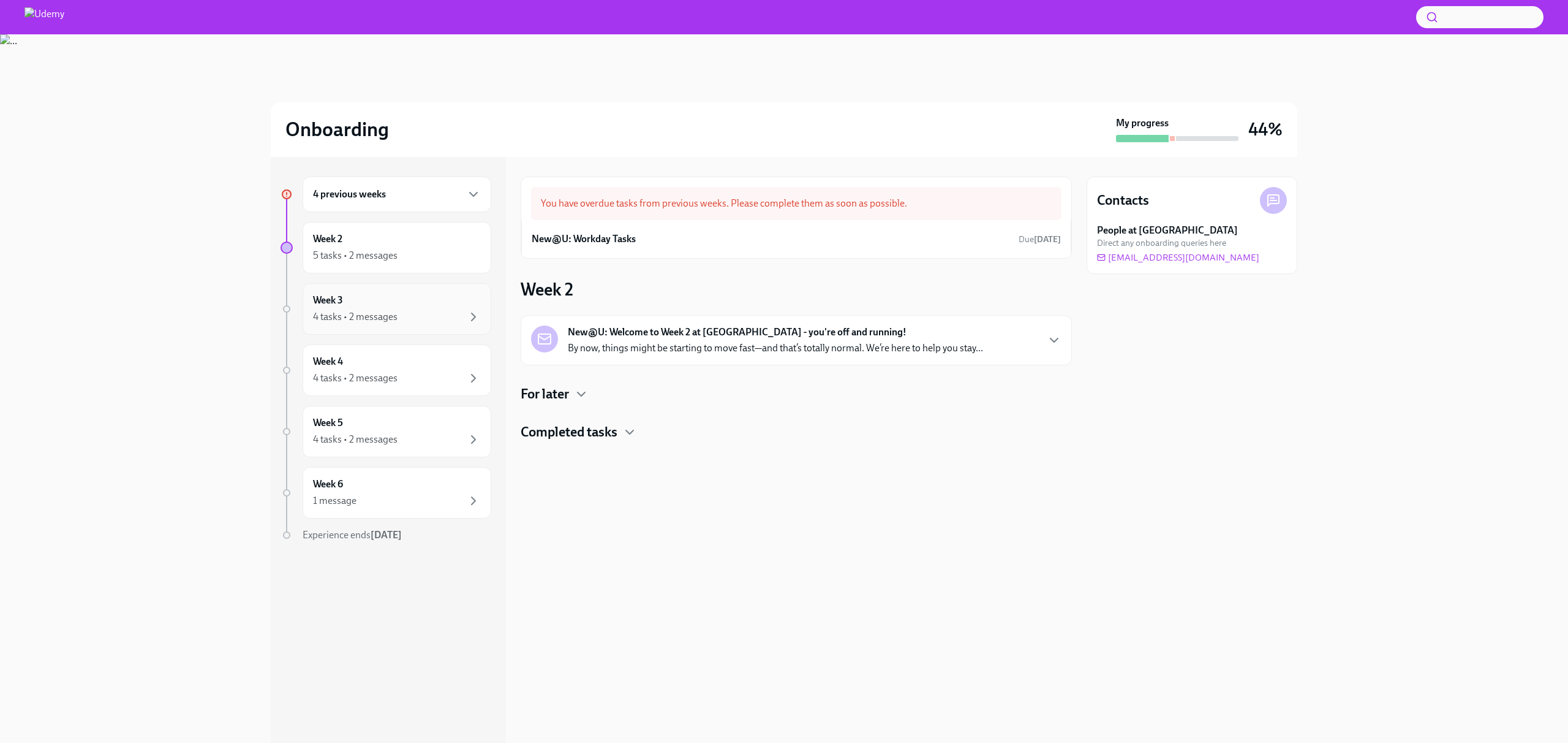
click at [385, 310] on div "4 tasks • 2 messages" at bounding box center [355, 317] width 85 height 13
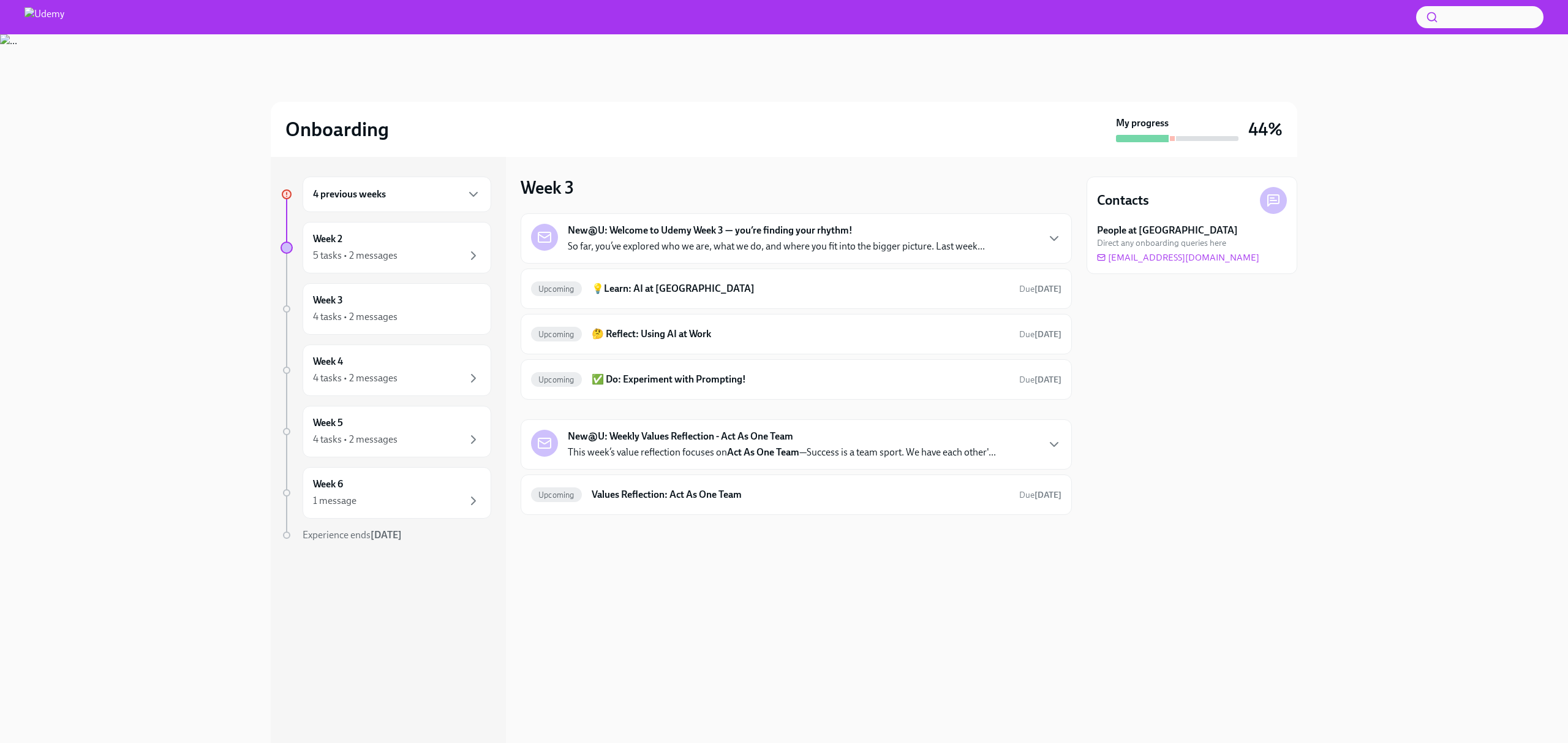
click at [393, 210] on div "4 previous weeks" at bounding box center [397, 194] width 188 height 35
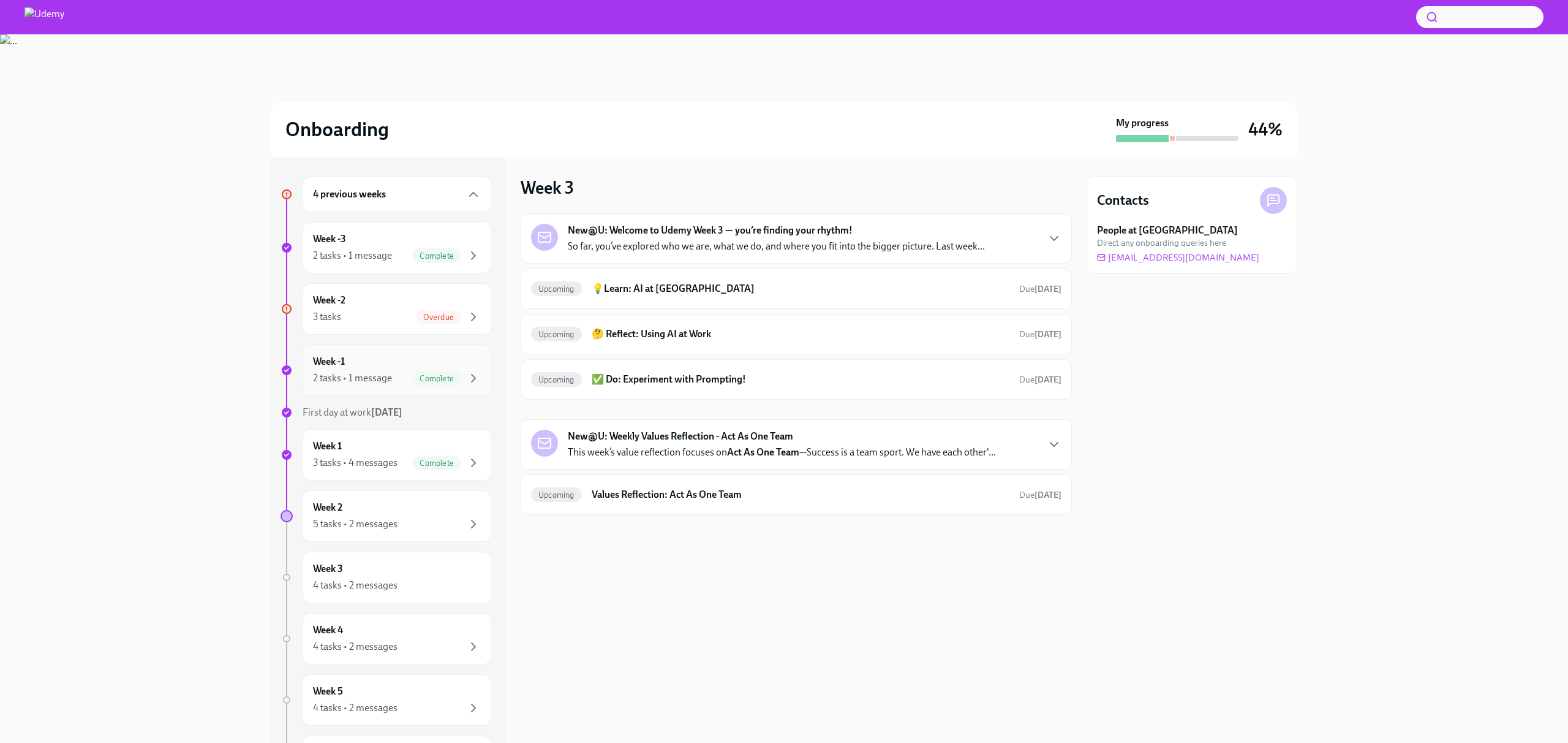
click at [373, 359] on div "Week -1 2 tasks • 1 message Complete" at bounding box center [397, 370] width 168 height 31
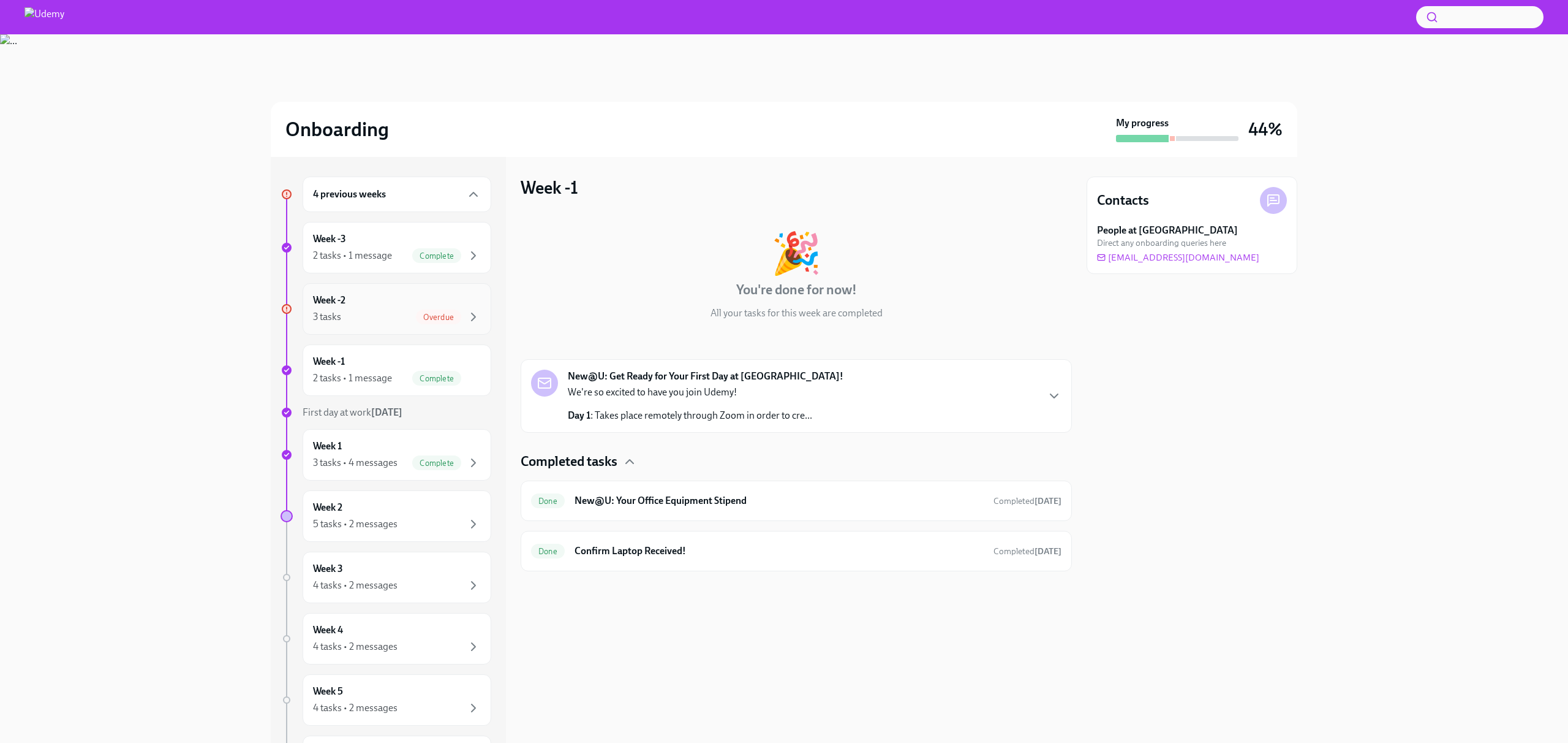
click at [403, 314] on div "3 tasks Overdue" at bounding box center [397, 317] width 168 height 15
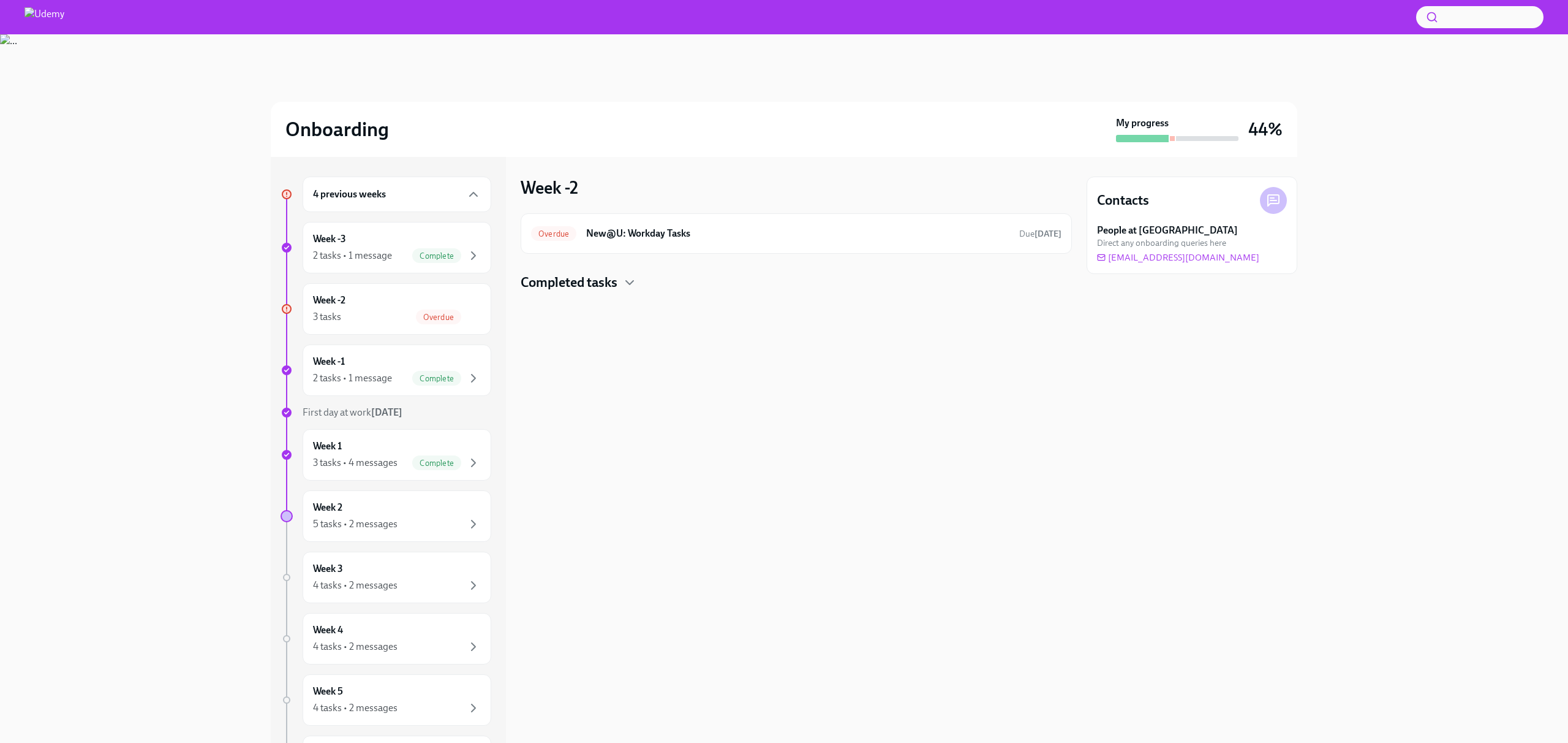
click at [557, 279] on h4 "Completed tasks" at bounding box center [568, 282] width 96 height 18
click at [607, 328] on div "Done New@U: Background check completion Completed [DATE]" at bounding box center [796, 322] width 531 height 20
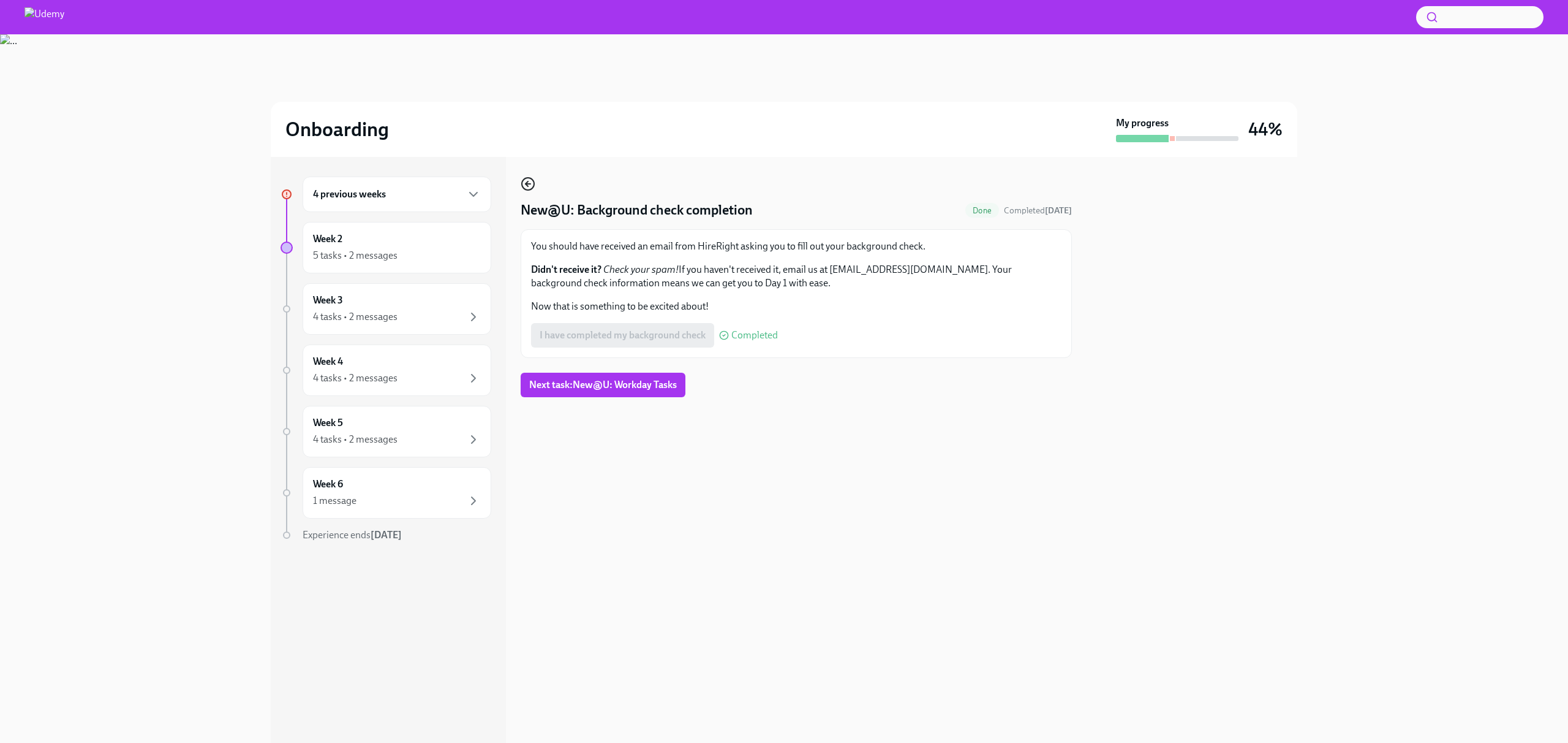
click at [532, 178] on icon "button" at bounding box center [528, 184] width 15 height 15
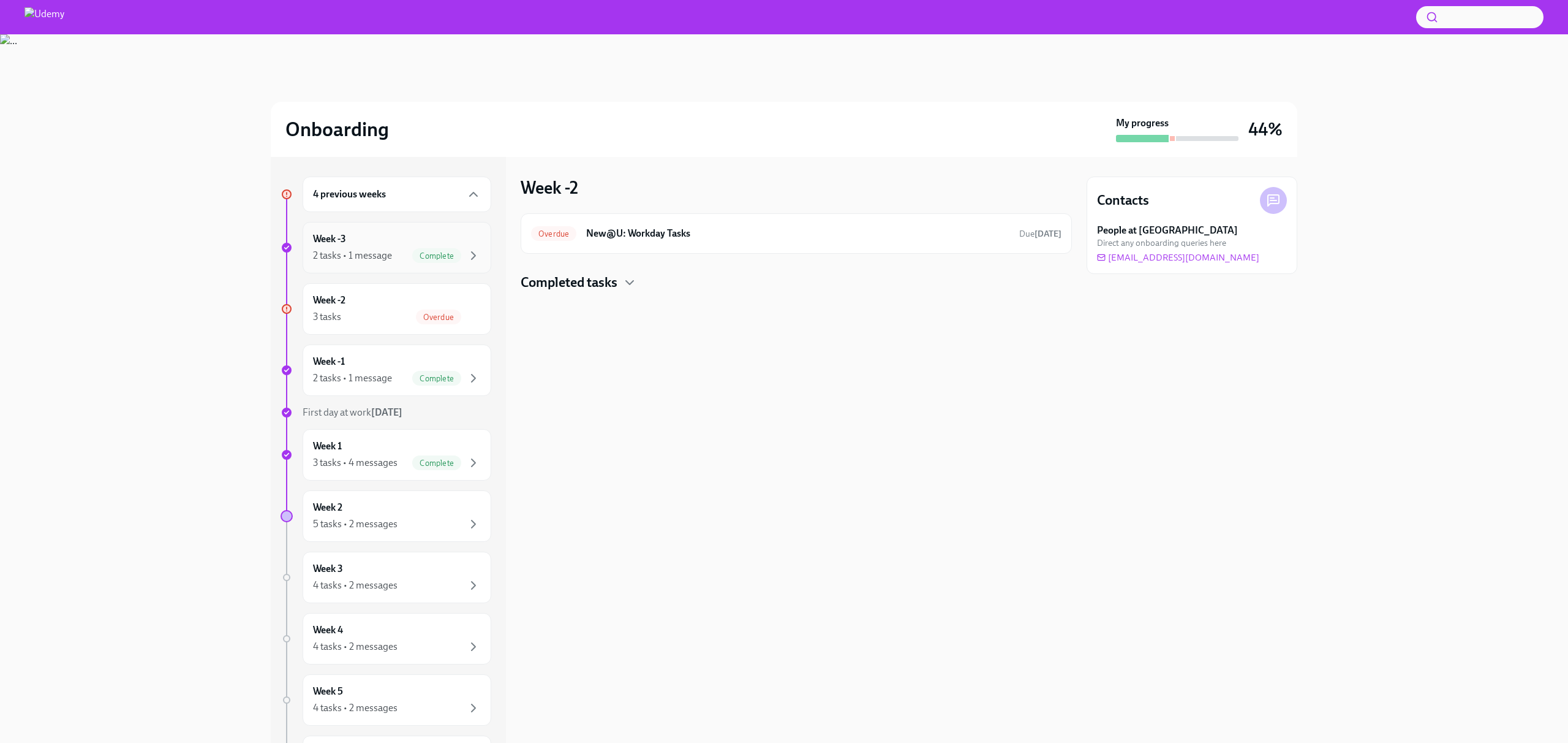
click at [401, 261] on div "2 tasks • 1 message Complete" at bounding box center [397, 256] width 168 height 15
